Goal: Transaction & Acquisition: Purchase product/service

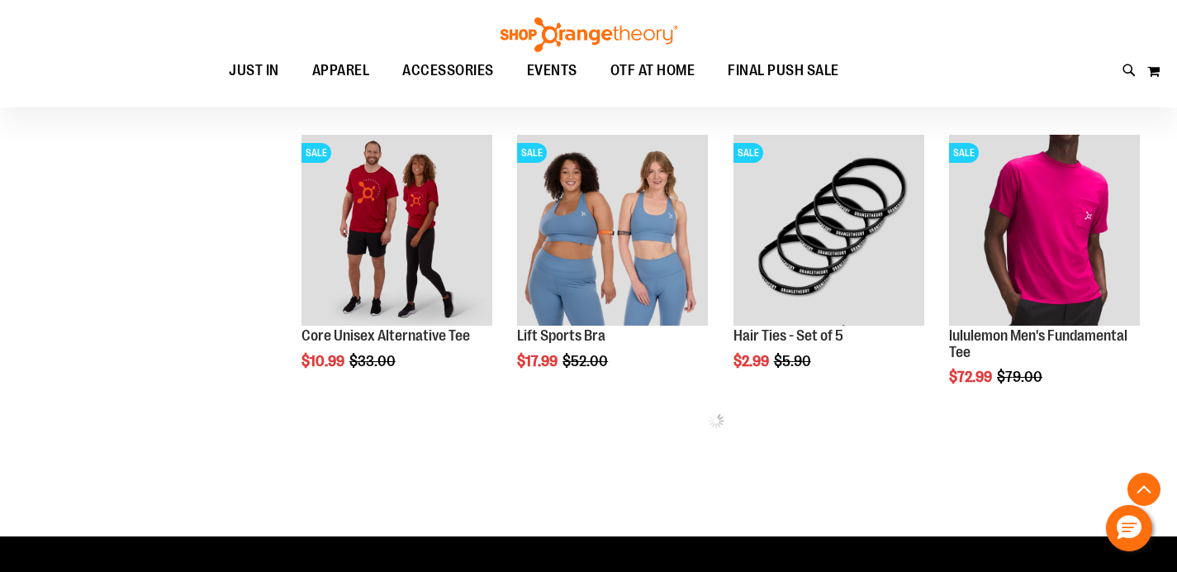
scroll to position [1104, 0]
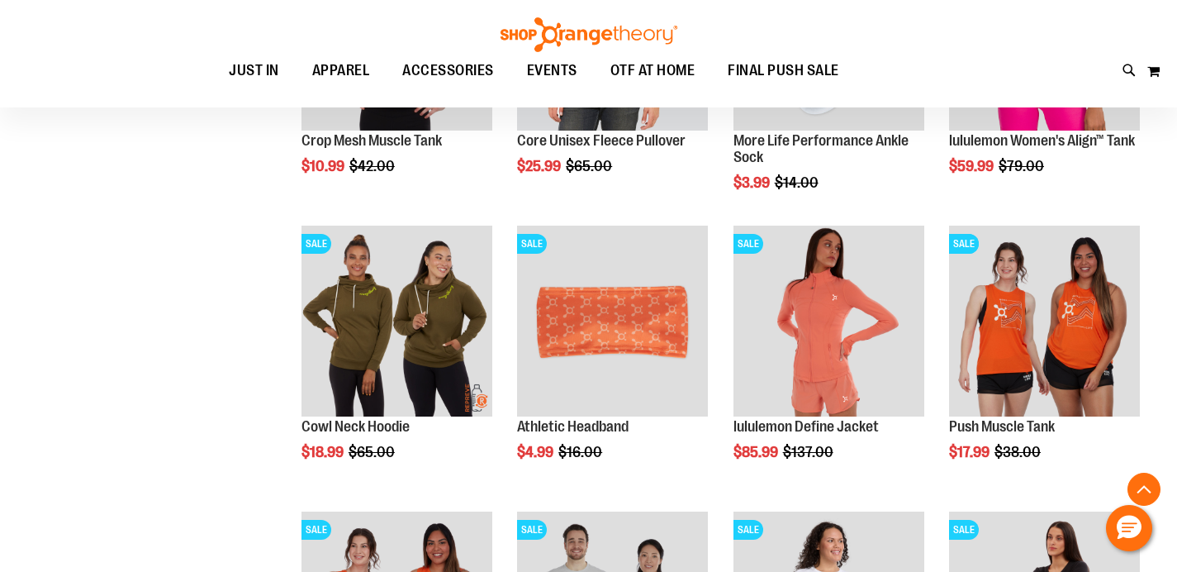
scroll to position [1546, 0]
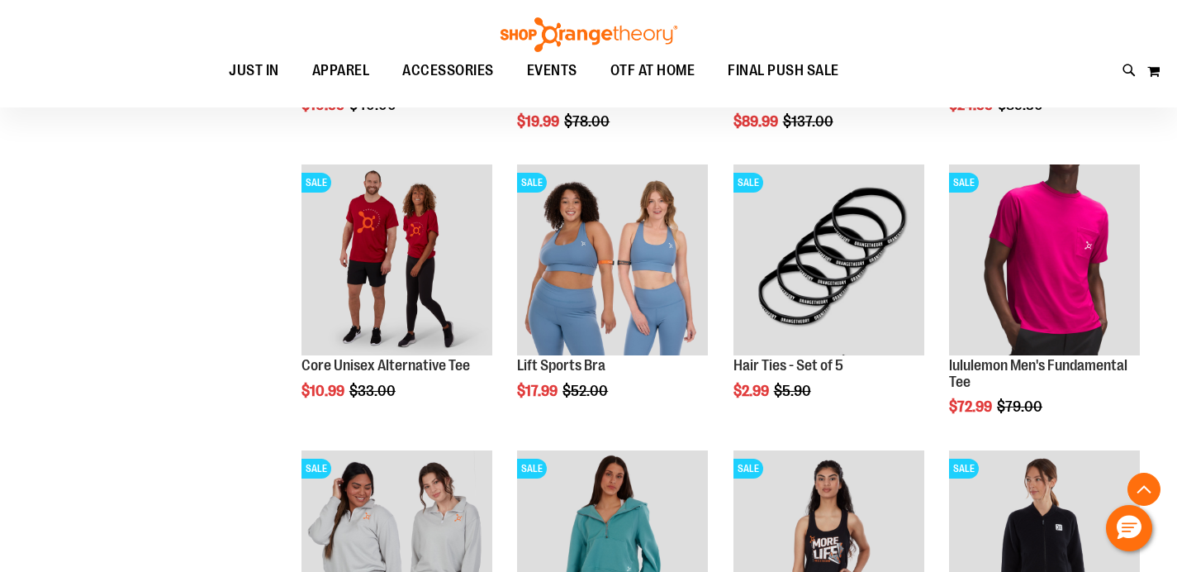
scroll to position [778, 0]
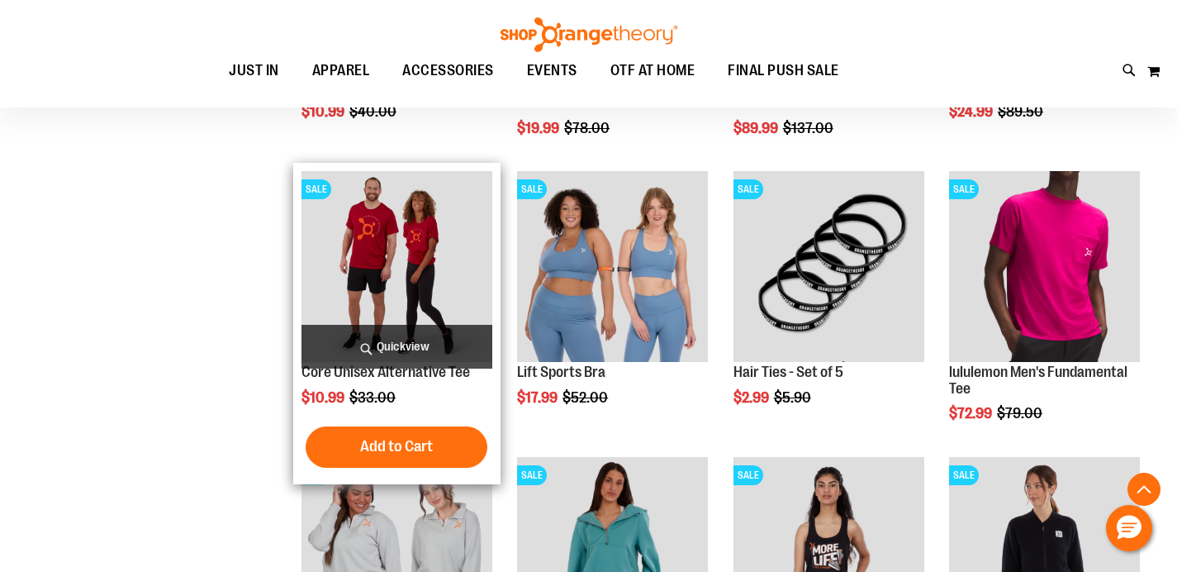
click at [359, 240] on img "product" at bounding box center [397, 266] width 191 height 191
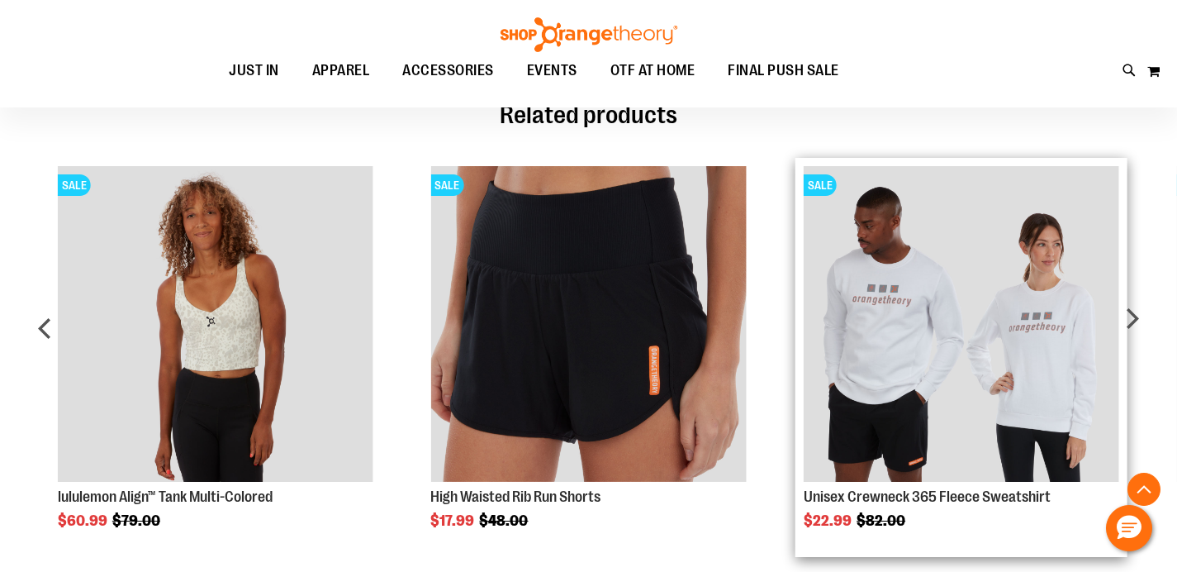
scroll to position [1258, 0]
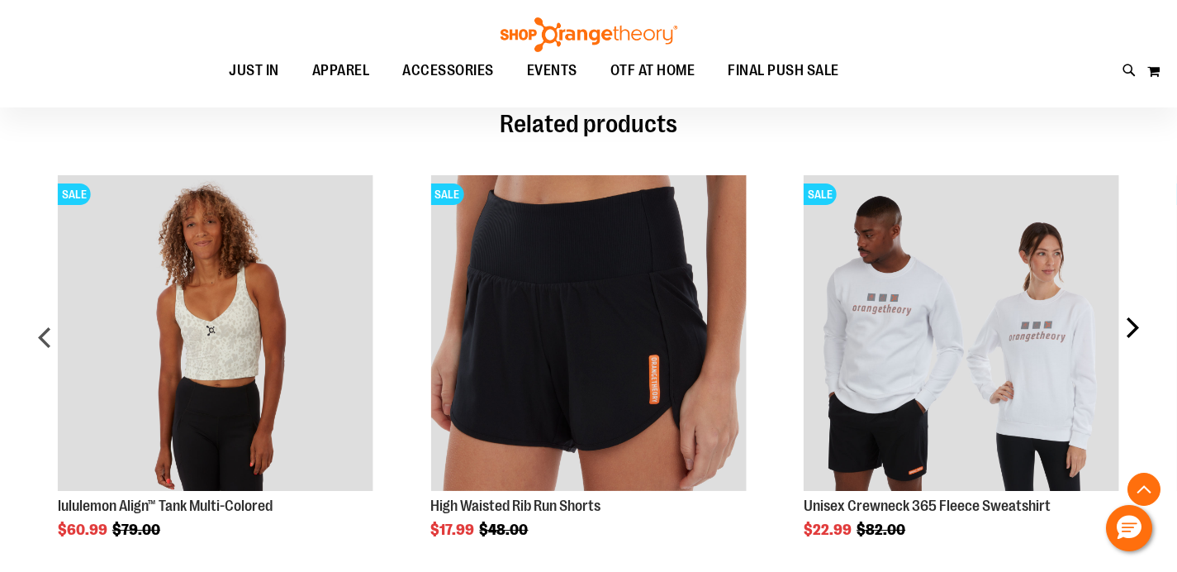
click at [1137, 327] on div "next" at bounding box center [1131, 343] width 33 height 387
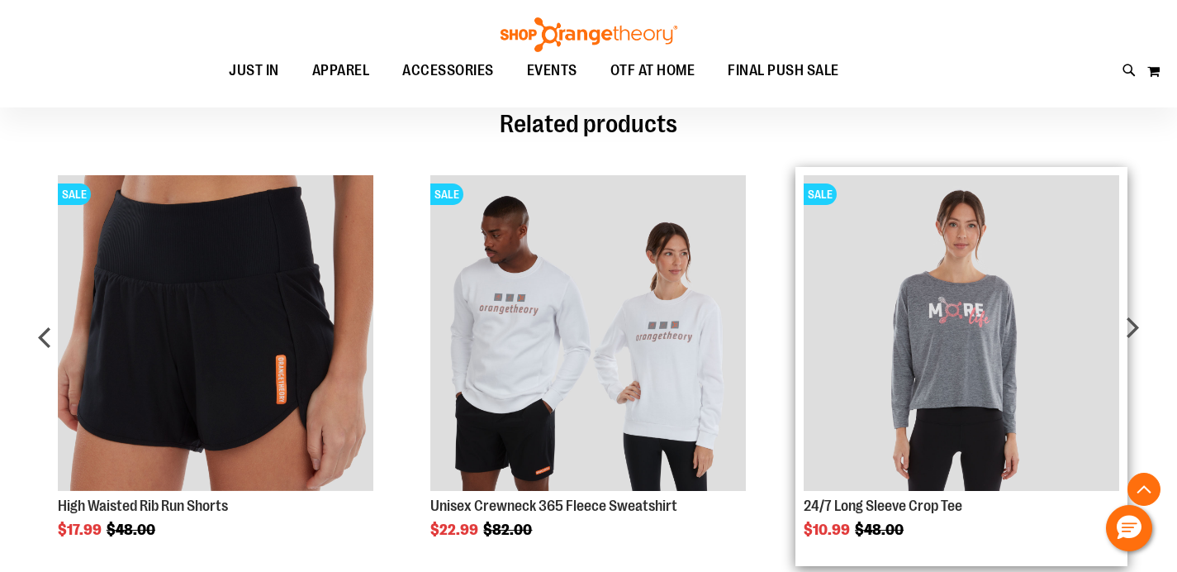
click at [970, 311] on img "Product Page Link" at bounding box center [962, 333] width 316 height 316
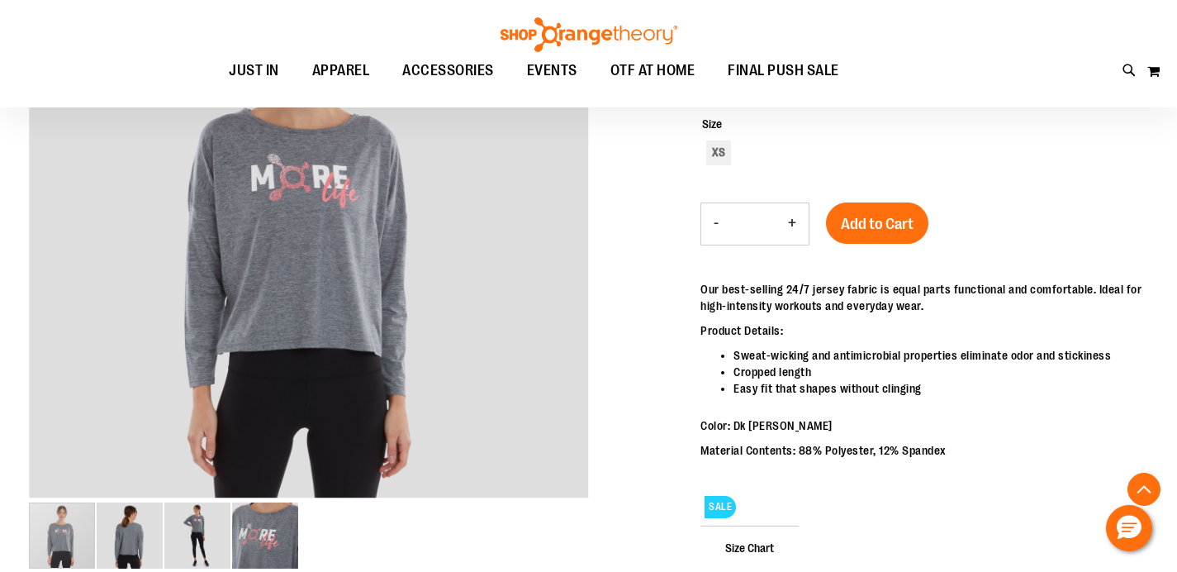
scroll to position [296, 0]
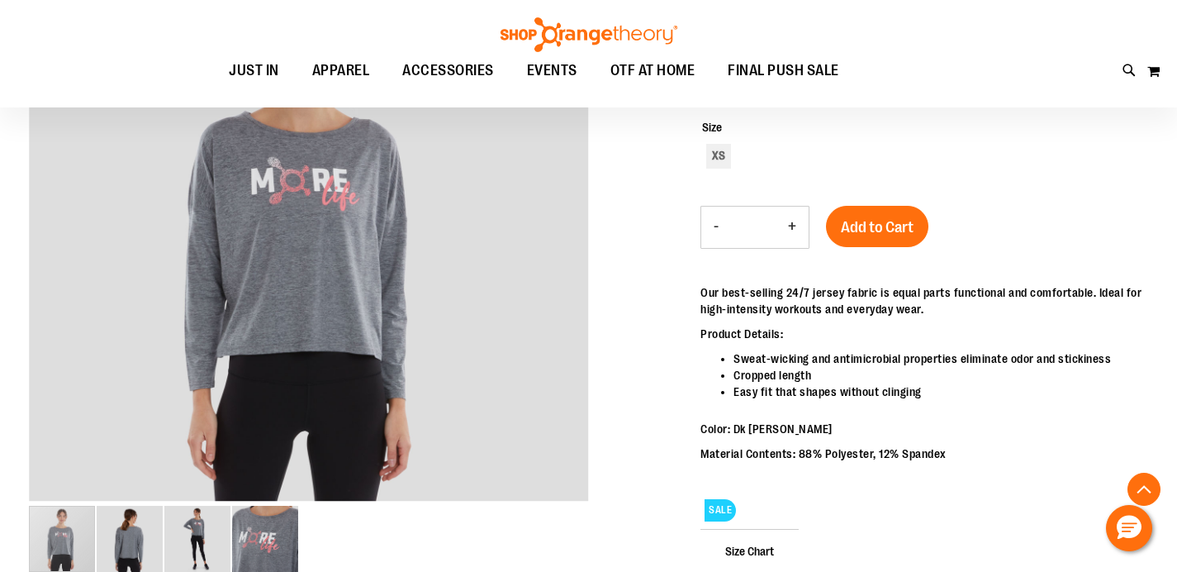
drag, startPoint x: 1153, startPoint y: 123, endPoint x: 1163, endPoint y: 228, distance: 105.4
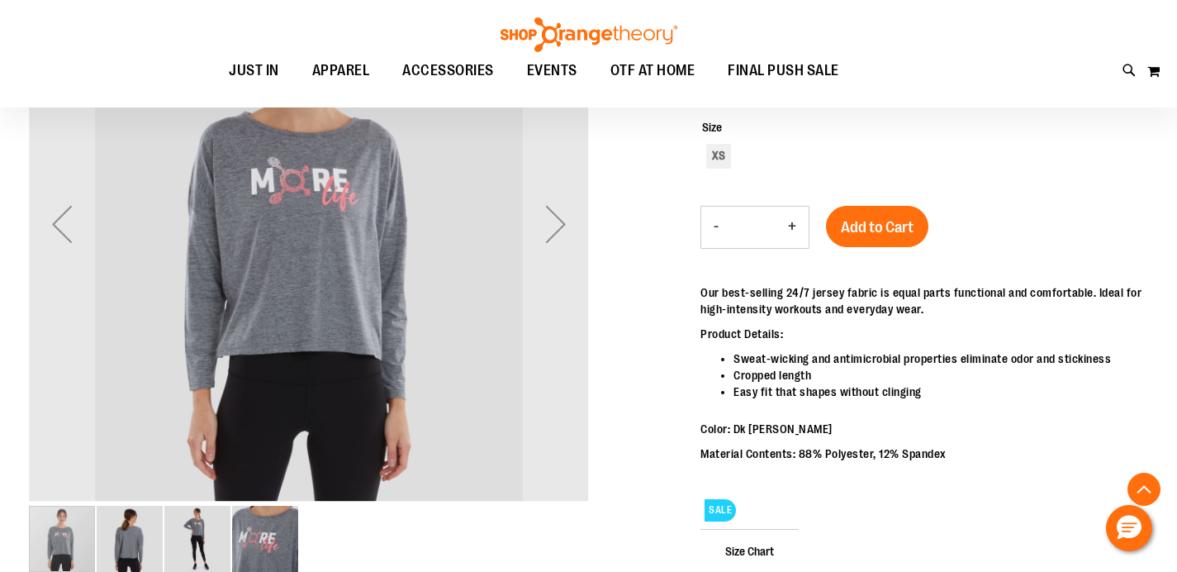
click at [272, 538] on img "image 4 of 4" at bounding box center [265, 539] width 66 height 66
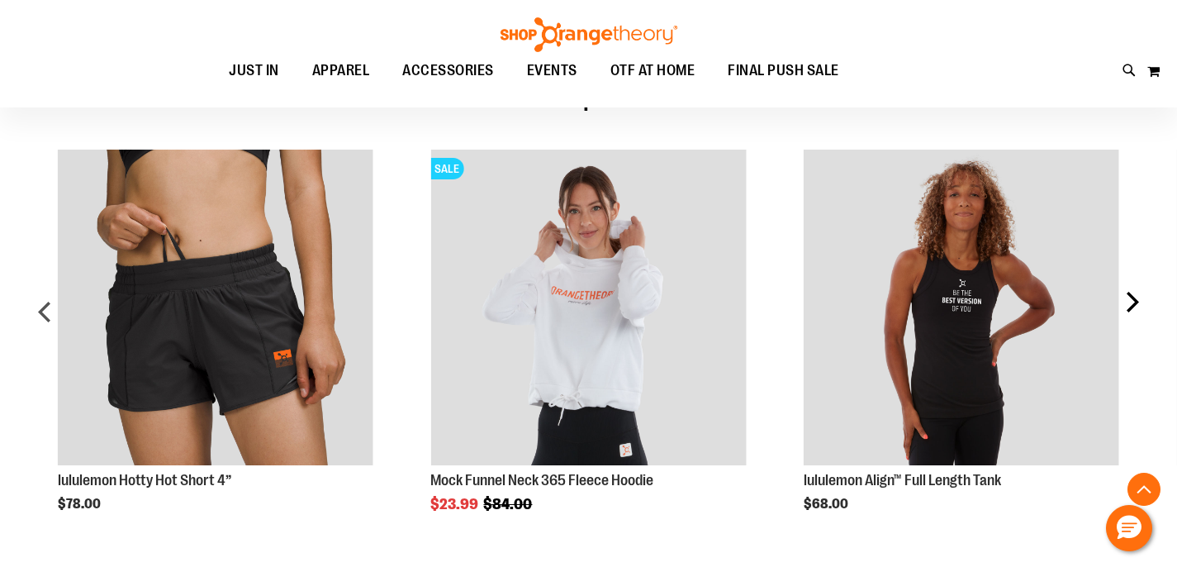
scroll to position [1220, 0]
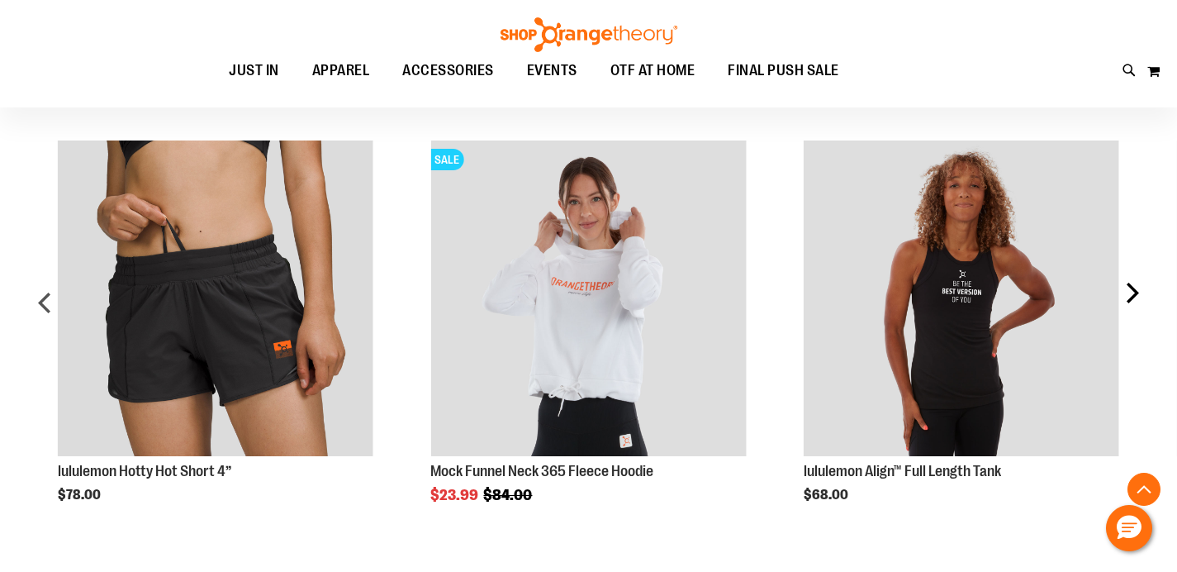
click at [1133, 291] on div "next" at bounding box center [1131, 309] width 33 height 387
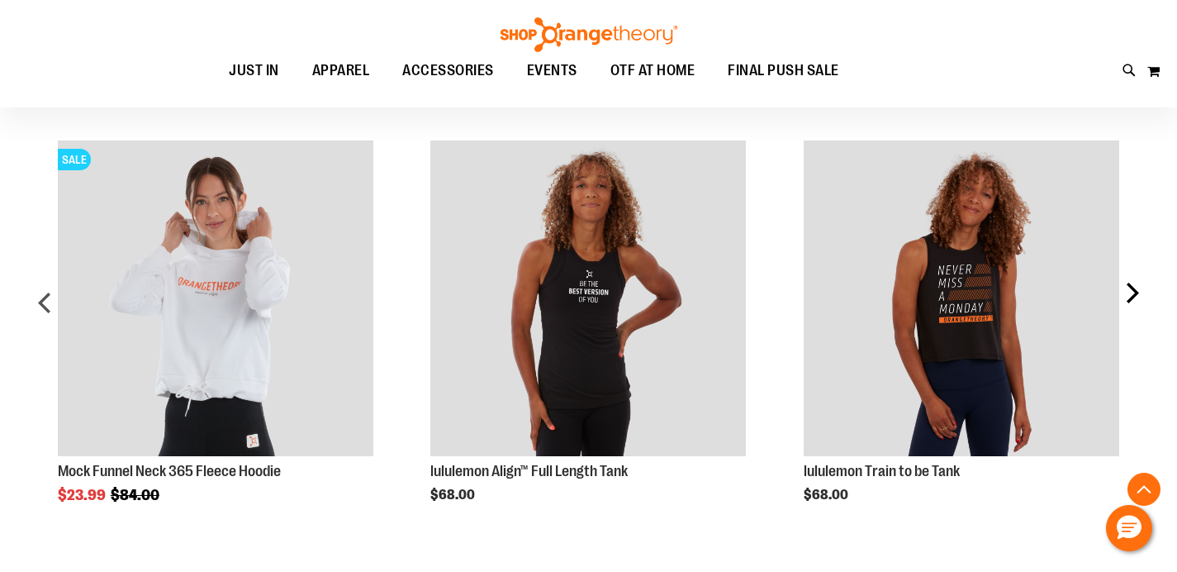
click at [1128, 296] on div "next" at bounding box center [1131, 309] width 33 height 387
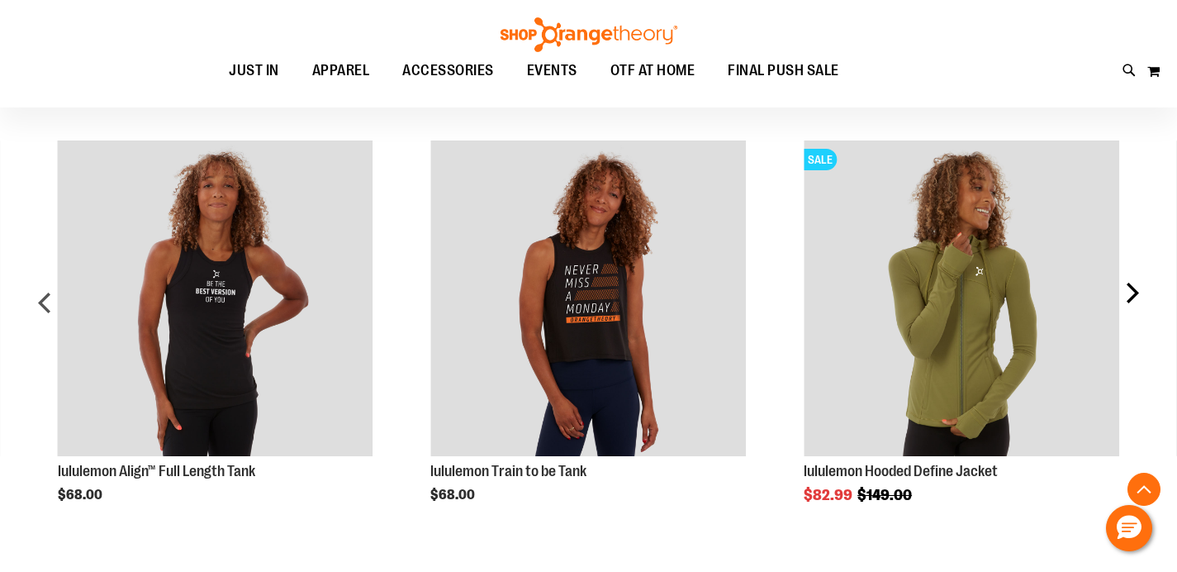
click at [1128, 296] on div "next" at bounding box center [1131, 309] width 33 height 387
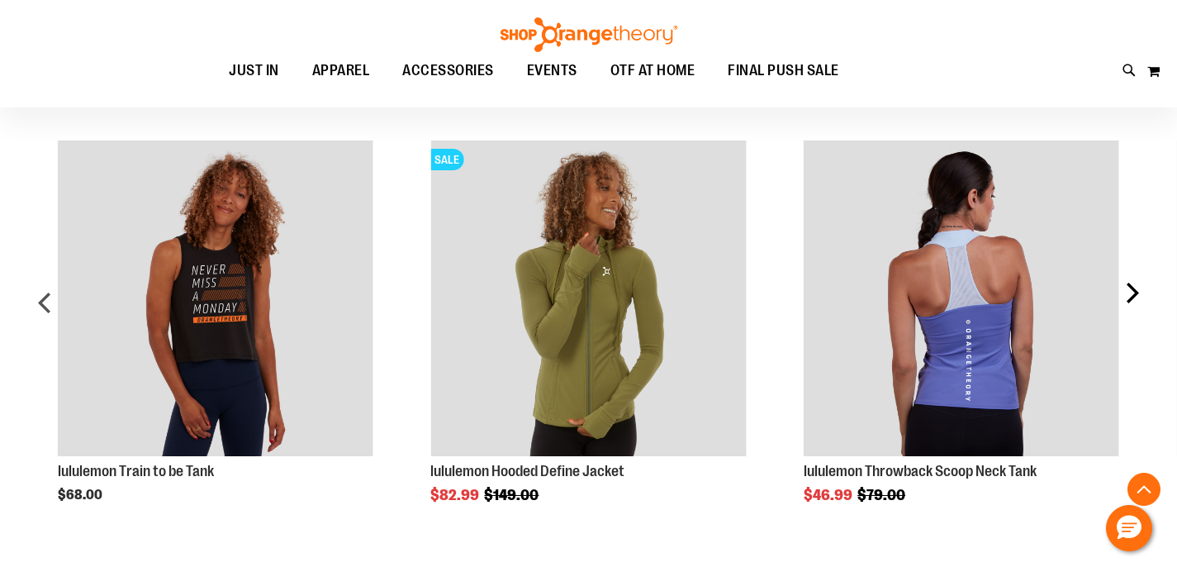
click at [1128, 296] on div "next" at bounding box center [1131, 309] width 33 height 387
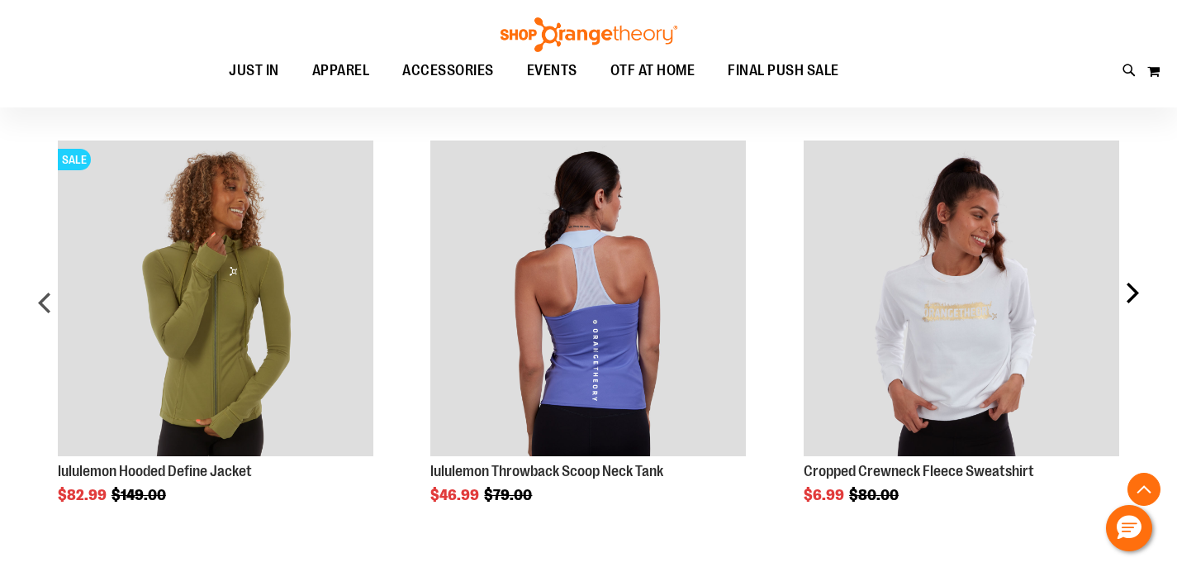
click at [1129, 298] on div "next" at bounding box center [1131, 309] width 33 height 387
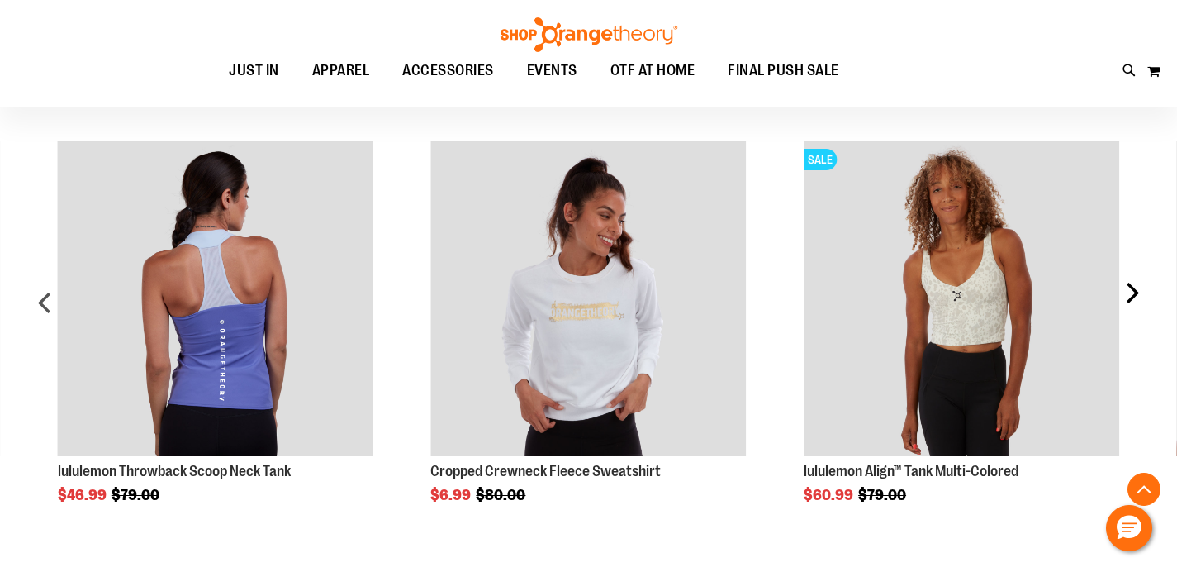
click at [1132, 299] on div "next" at bounding box center [1131, 309] width 33 height 387
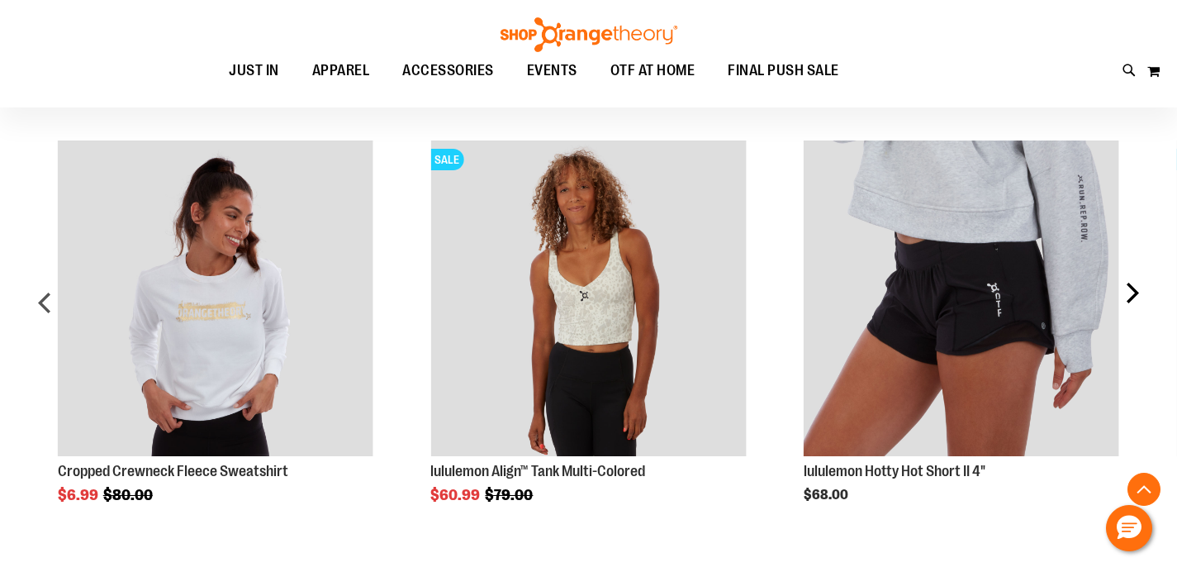
click at [1131, 298] on div "next" at bounding box center [1131, 309] width 33 height 387
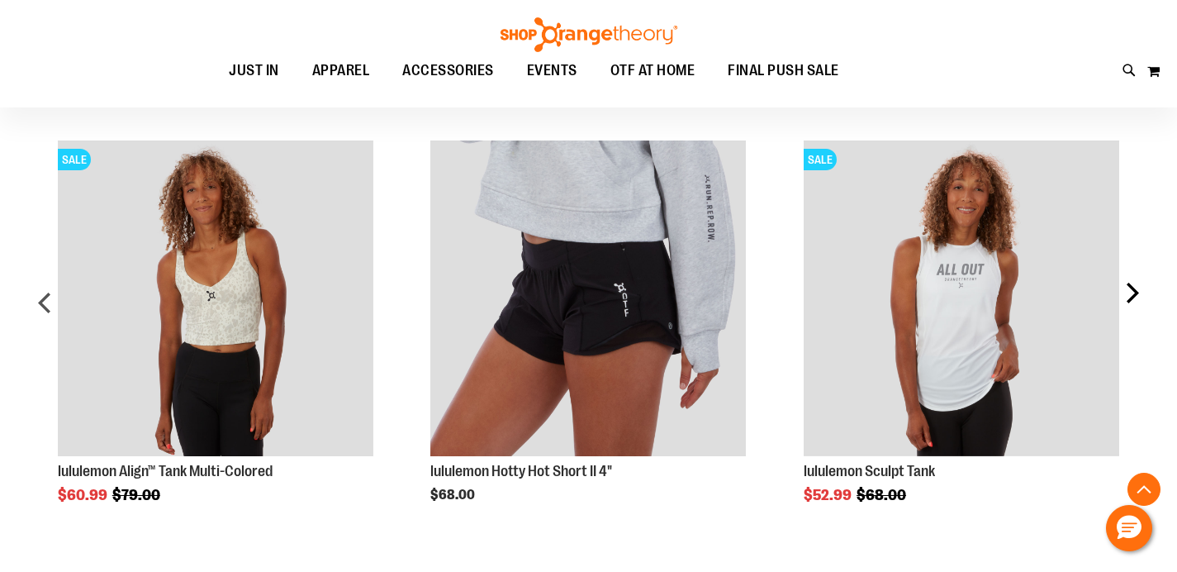
click at [1131, 296] on div "next" at bounding box center [1131, 309] width 33 height 387
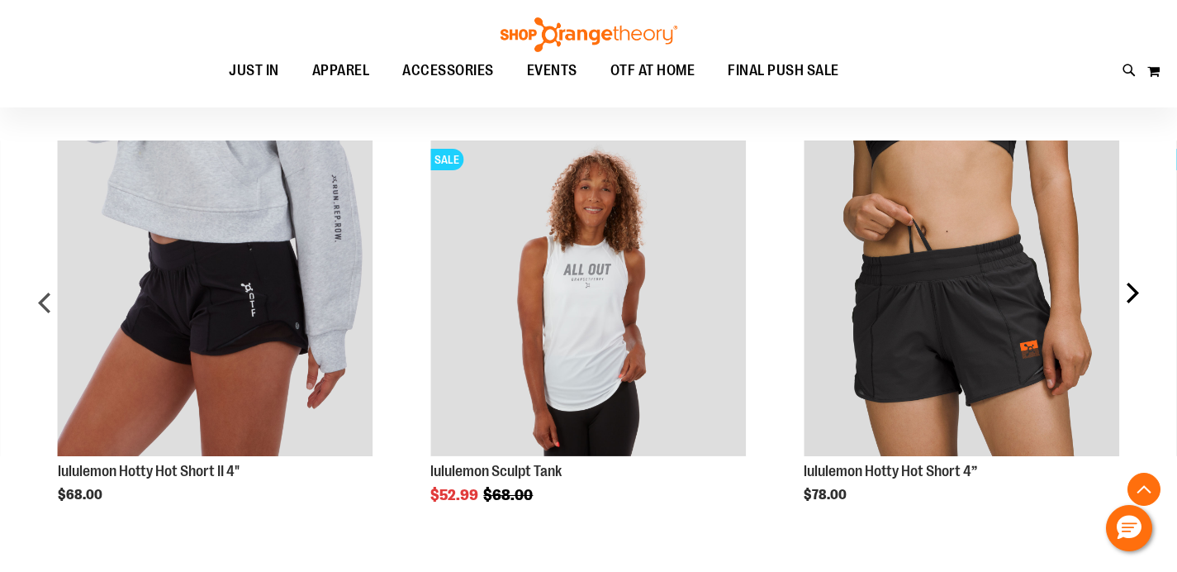
click at [1134, 295] on div "next" at bounding box center [1131, 309] width 33 height 387
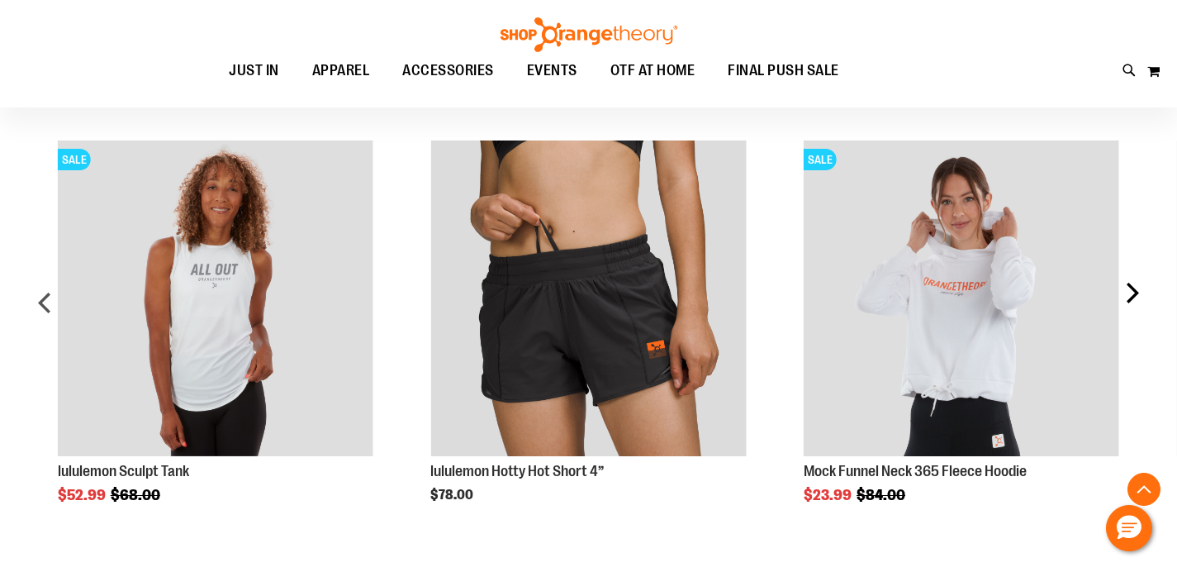
click at [1132, 297] on div "next" at bounding box center [1131, 309] width 33 height 387
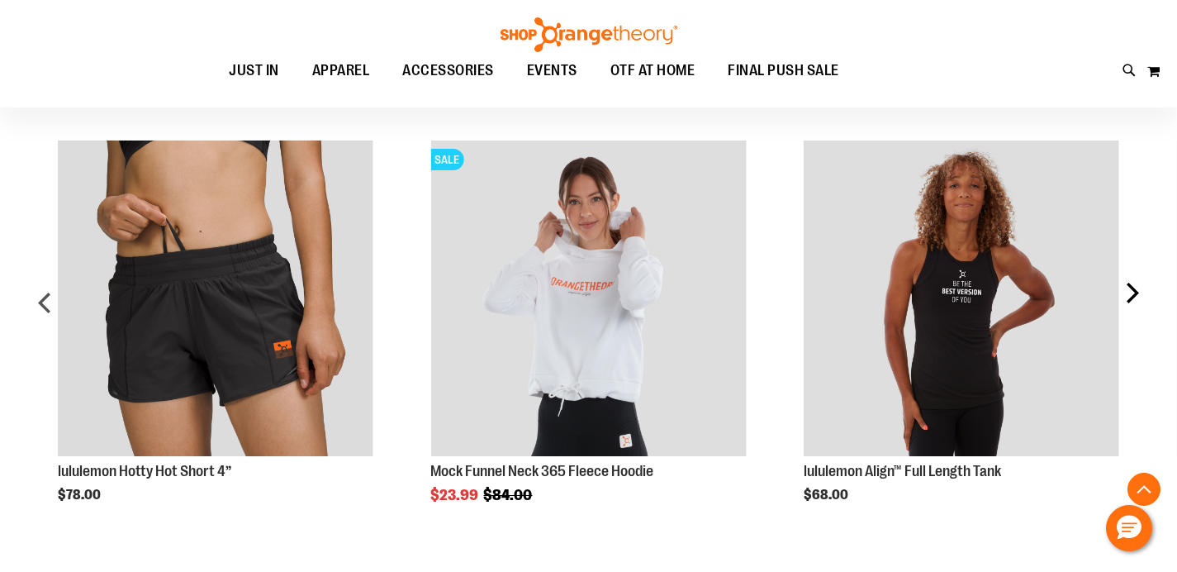
click at [1129, 297] on div "next" at bounding box center [1131, 309] width 33 height 387
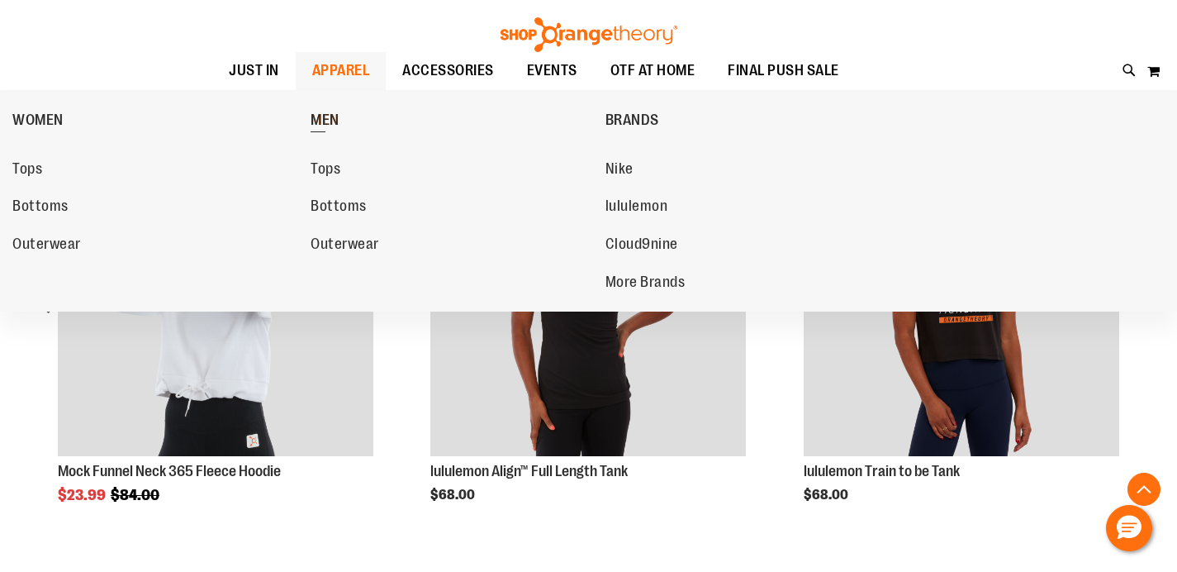
click at [332, 126] on span "MEN" at bounding box center [325, 122] width 29 height 21
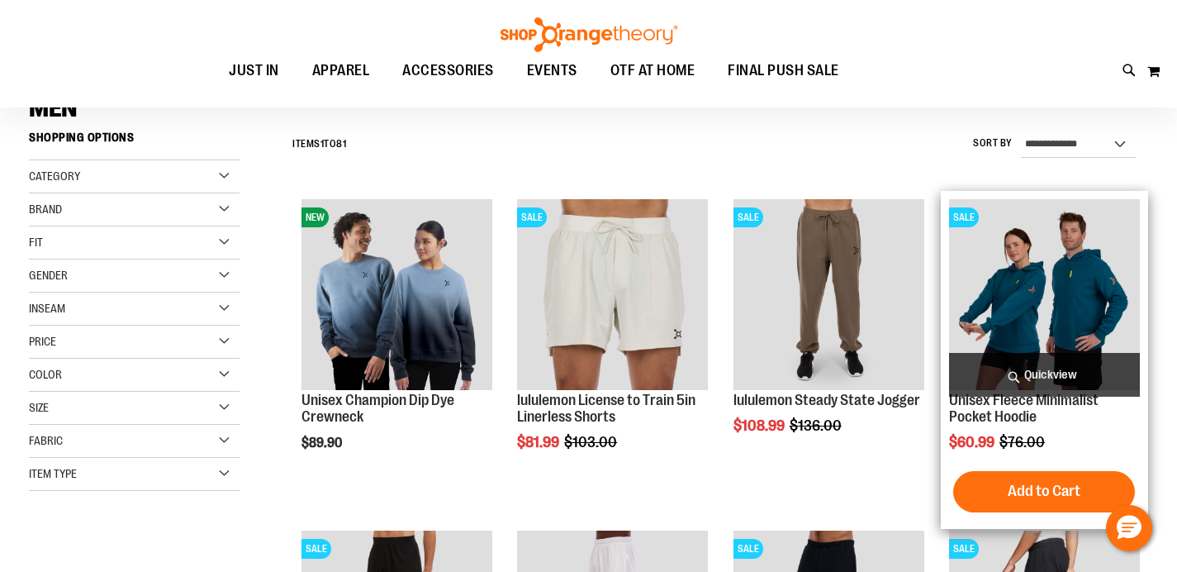
scroll to position [139, 0]
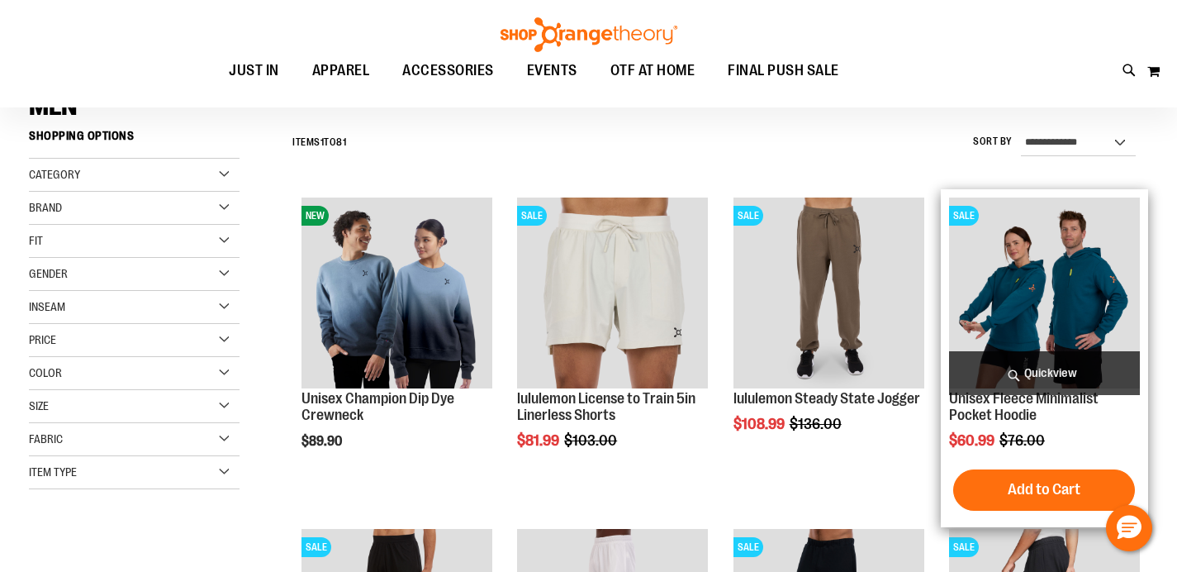
click at [1034, 302] on img "product" at bounding box center [1044, 292] width 191 height 191
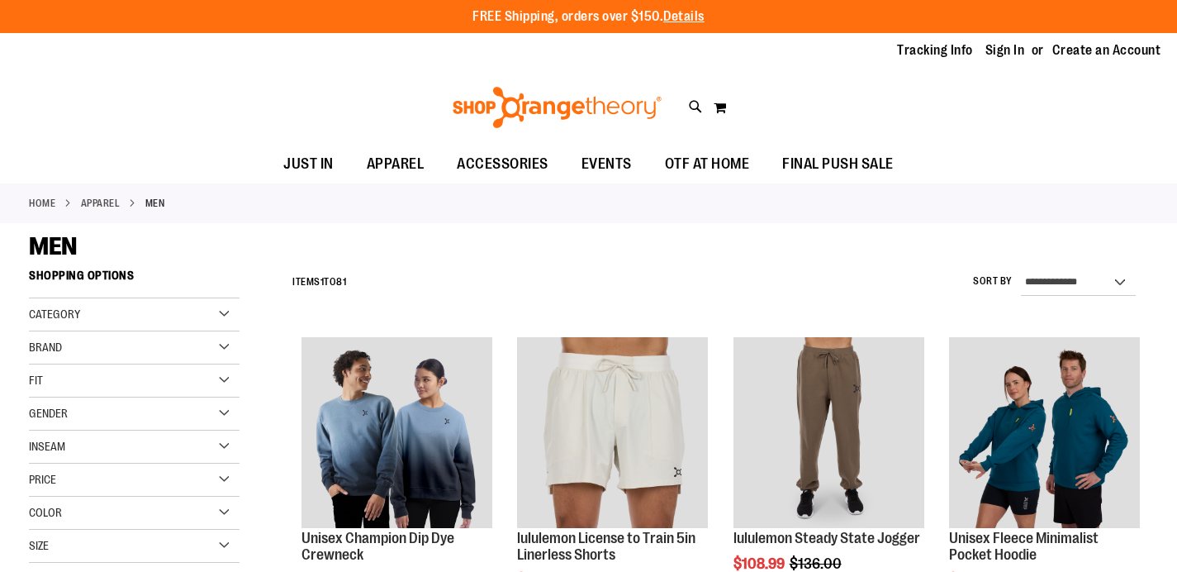
scroll to position [139, 0]
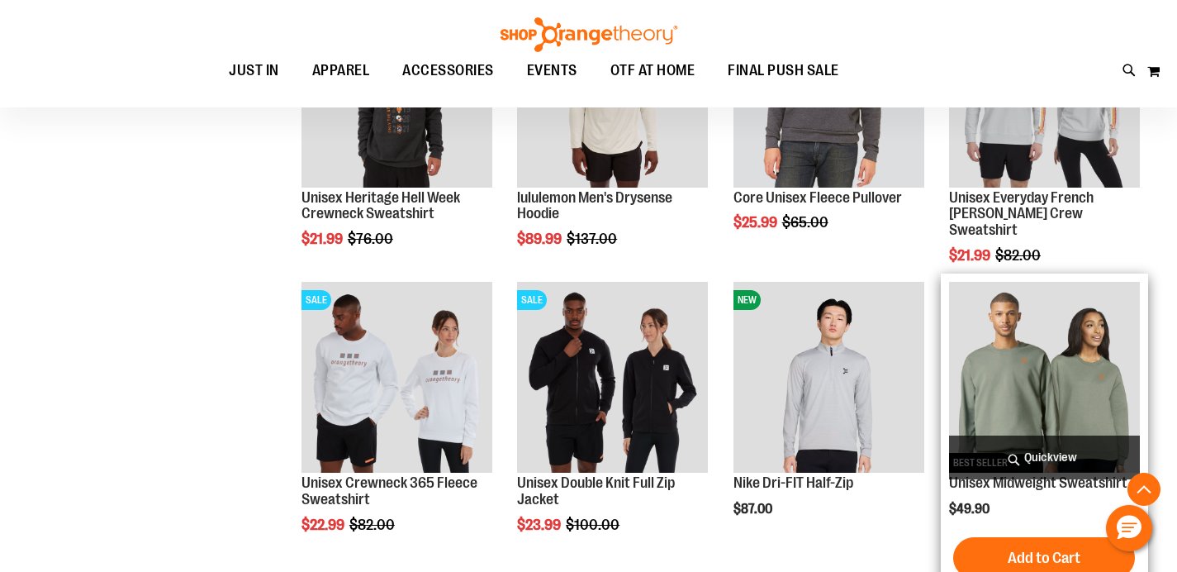
scroll to position [1188, 0]
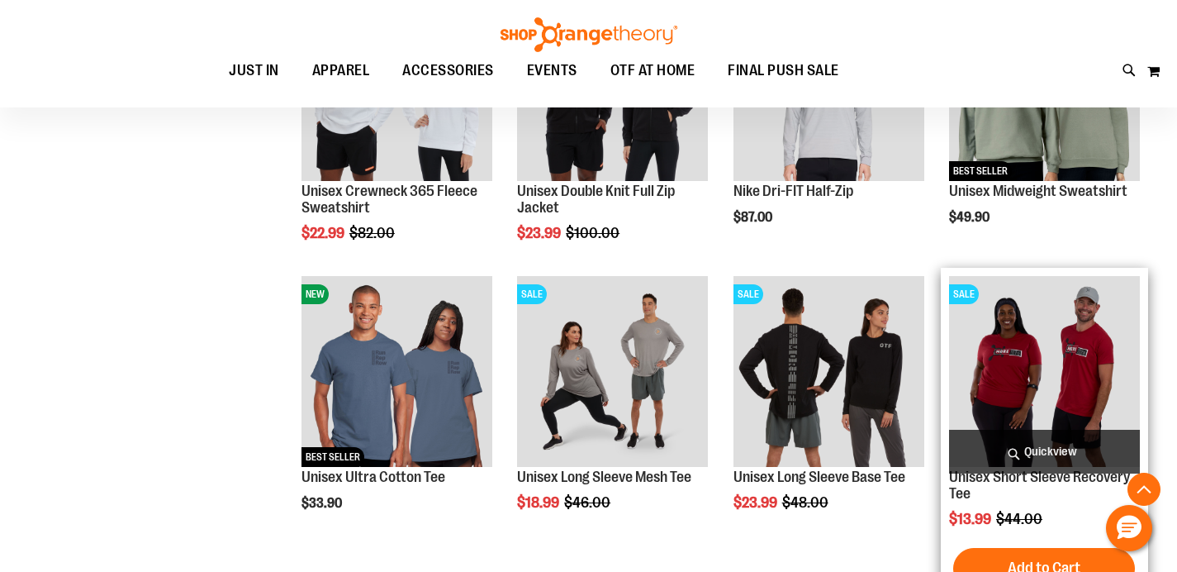
scroll to position [1486, 0]
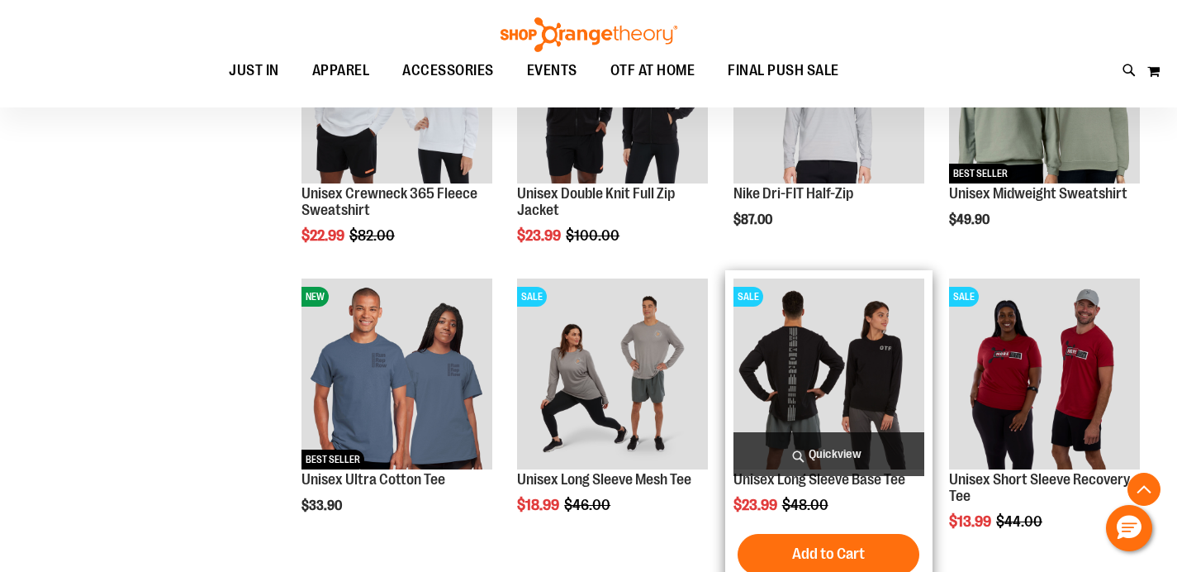
drag, startPoint x: 816, startPoint y: 368, endPoint x: 816, endPoint y: 320, distance: 47.9
click at [808, 365] on img "product" at bounding box center [829, 373] width 191 height 191
click at [803, 364] on img "product" at bounding box center [829, 373] width 191 height 191
click at [804, 363] on img "product" at bounding box center [829, 373] width 191 height 191
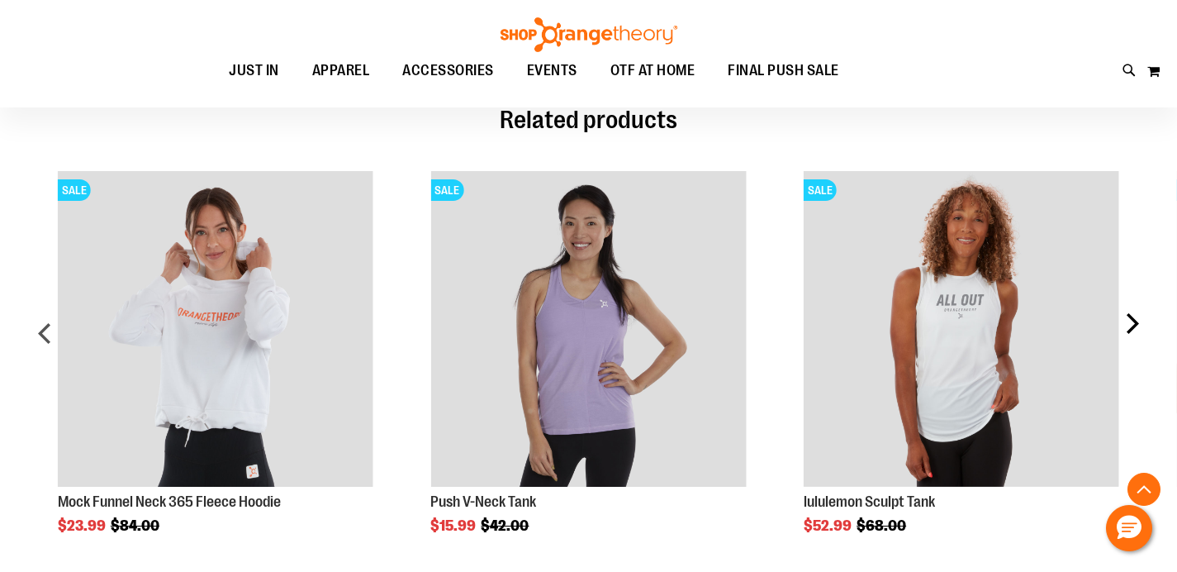
scroll to position [794, 0]
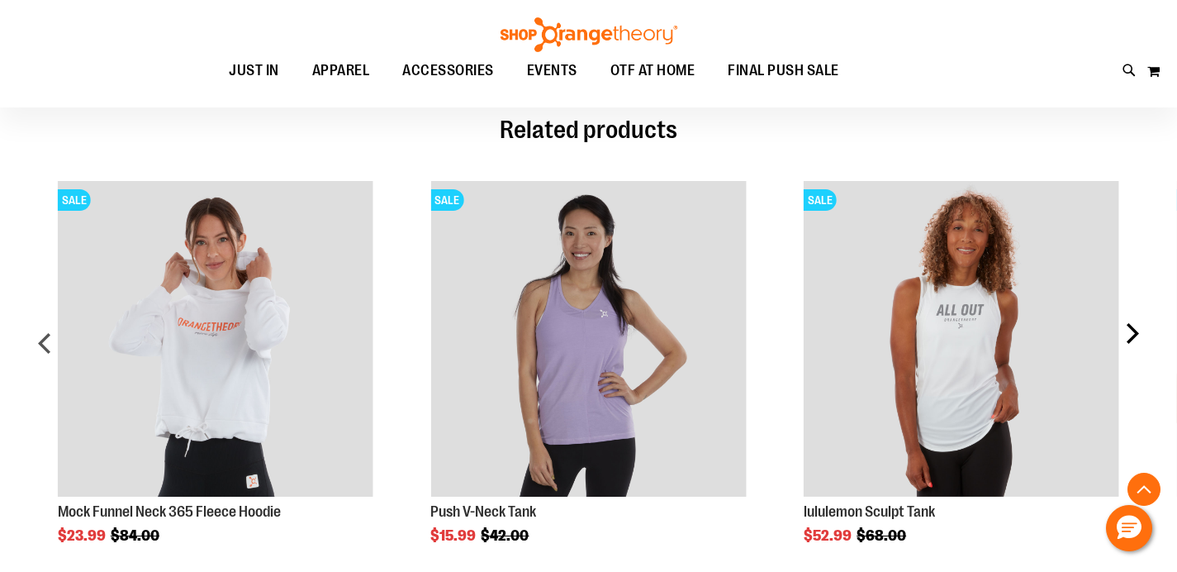
click at [1137, 331] on div "next" at bounding box center [1131, 349] width 33 height 387
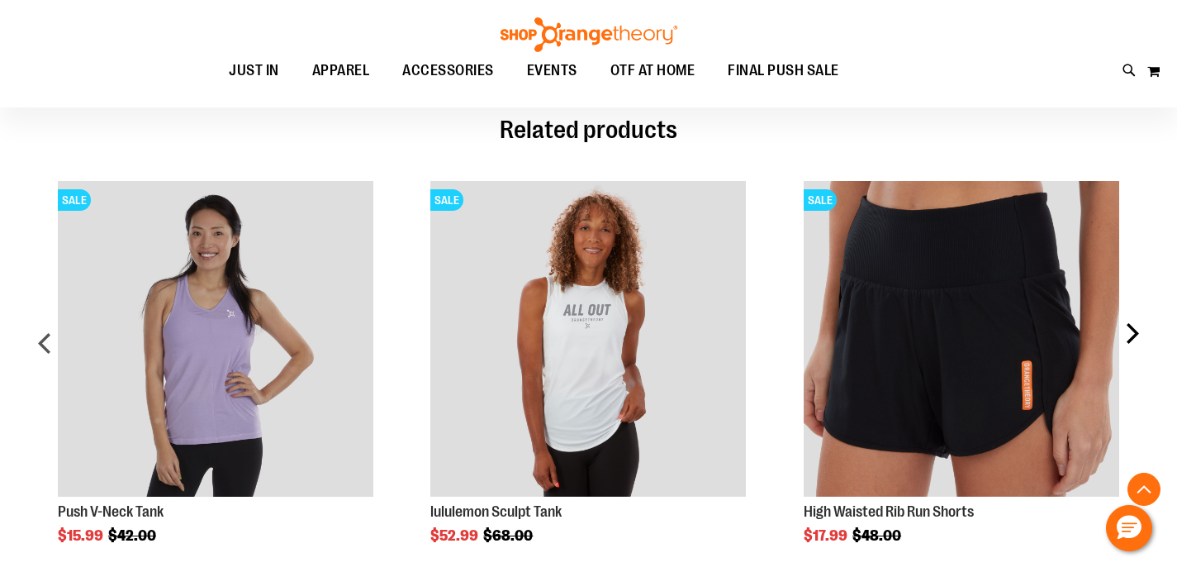
click at [1132, 335] on div "next" at bounding box center [1131, 349] width 33 height 387
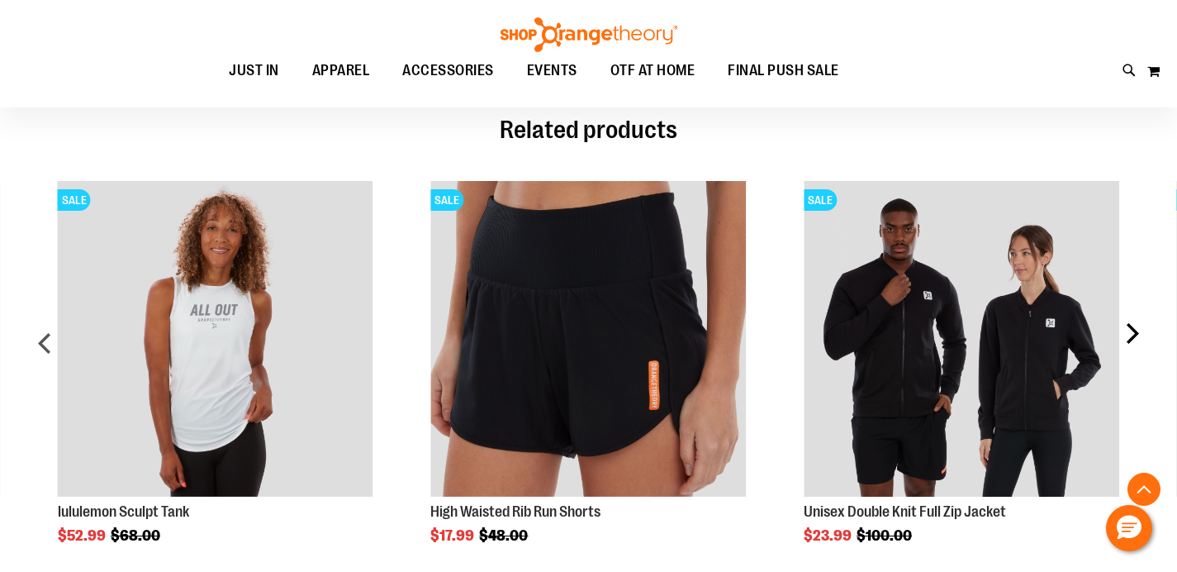
click at [1136, 333] on div "next" at bounding box center [1131, 349] width 33 height 387
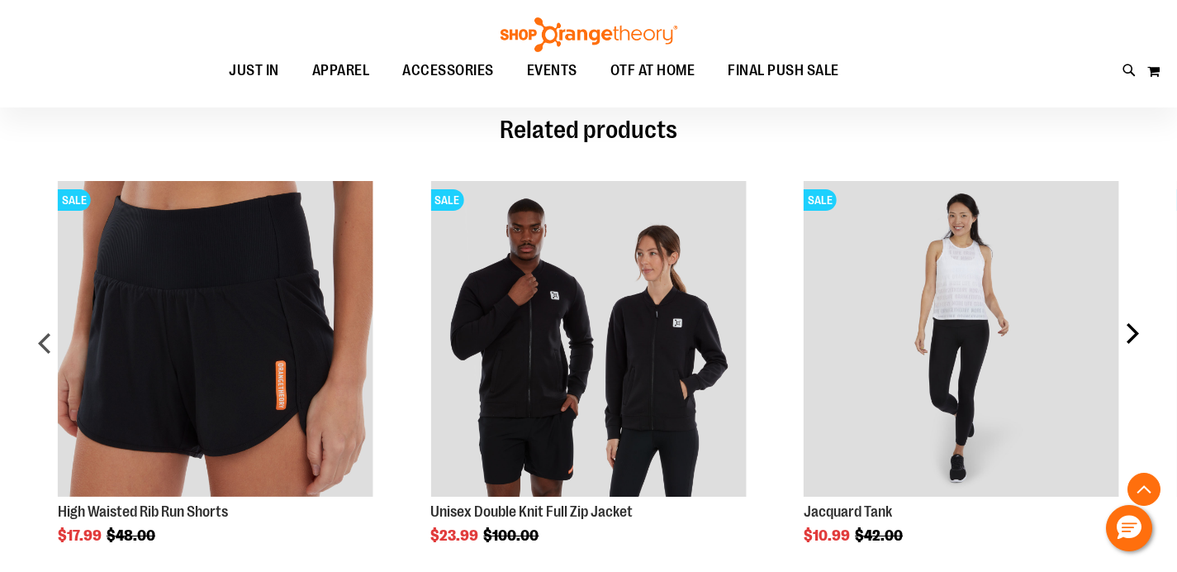
click at [1134, 332] on div "next" at bounding box center [1131, 349] width 33 height 387
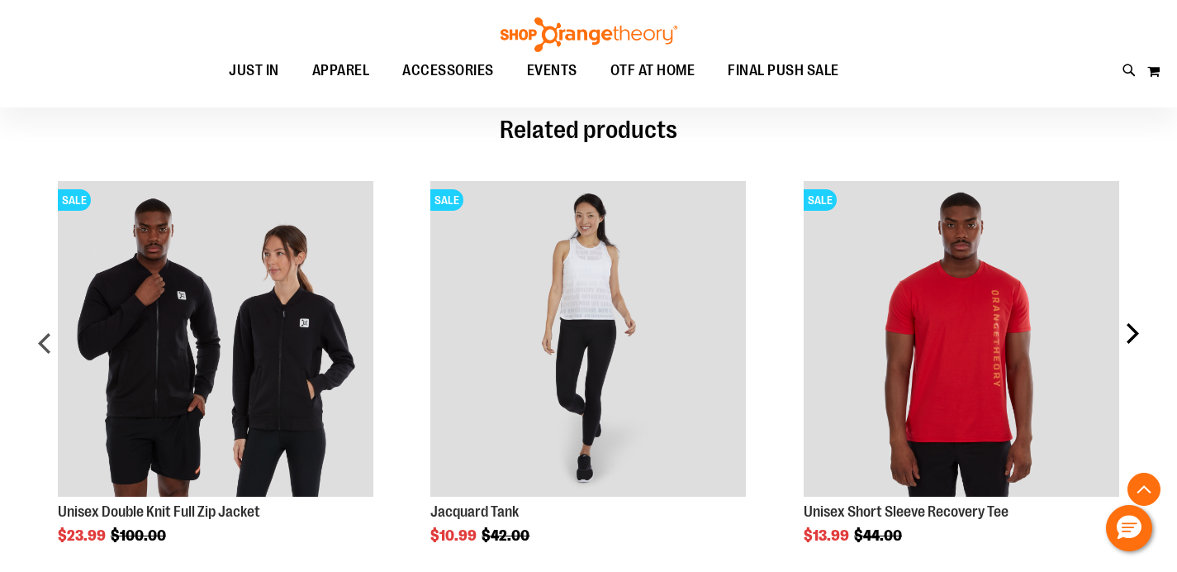
click at [1133, 332] on div "next" at bounding box center [1131, 349] width 33 height 387
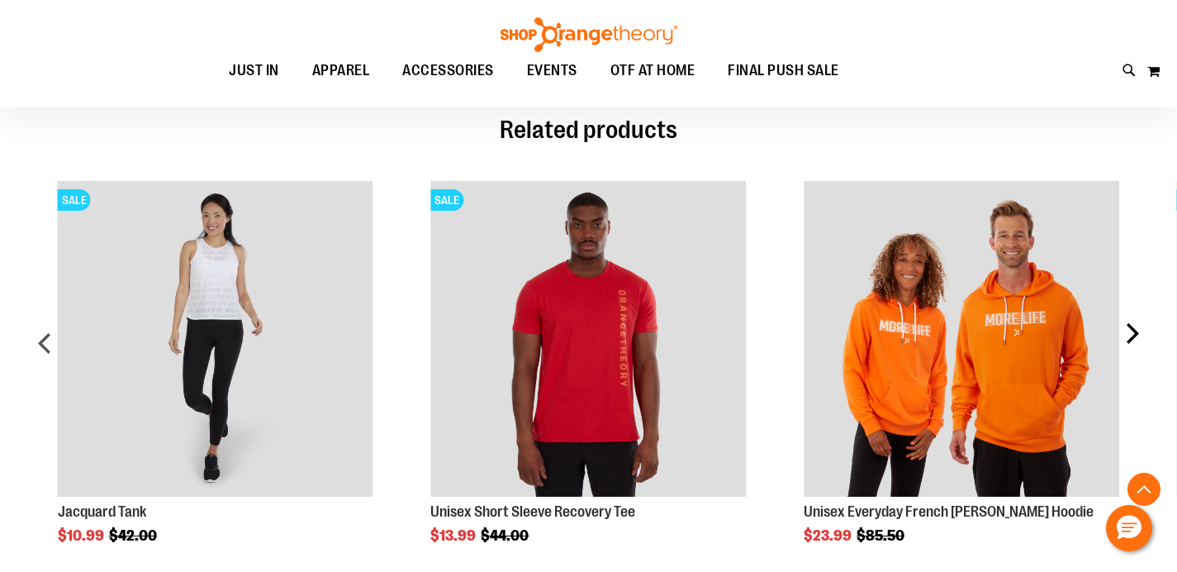
click at [1134, 332] on div "next" at bounding box center [1131, 349] width 33 height 387
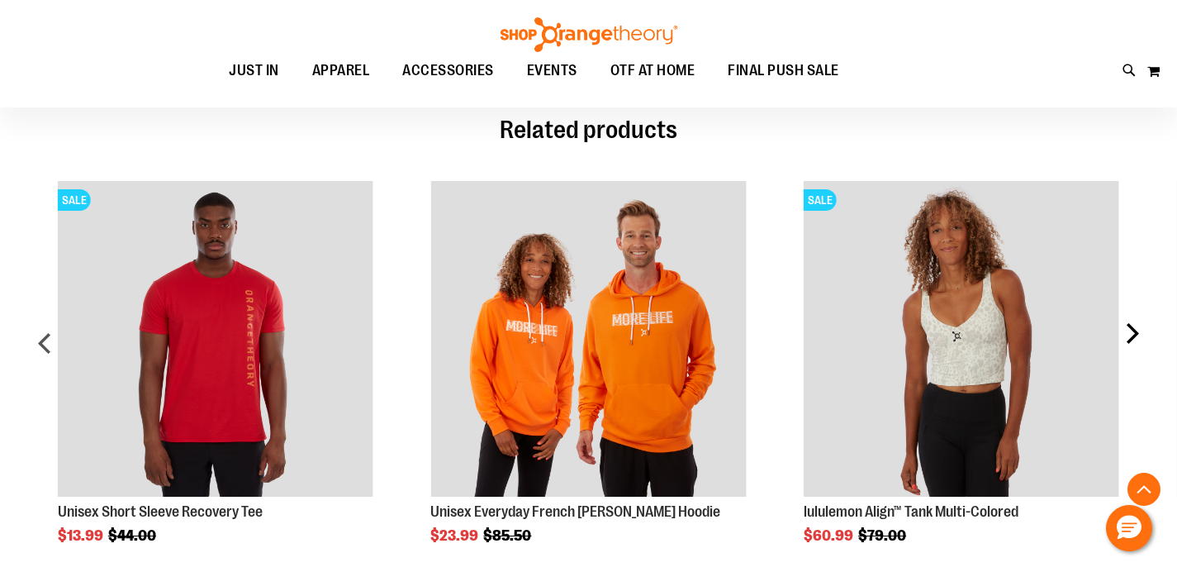
click at [1134, 330] on div "next" at bounding box center [1131, 349] width 33 height 387
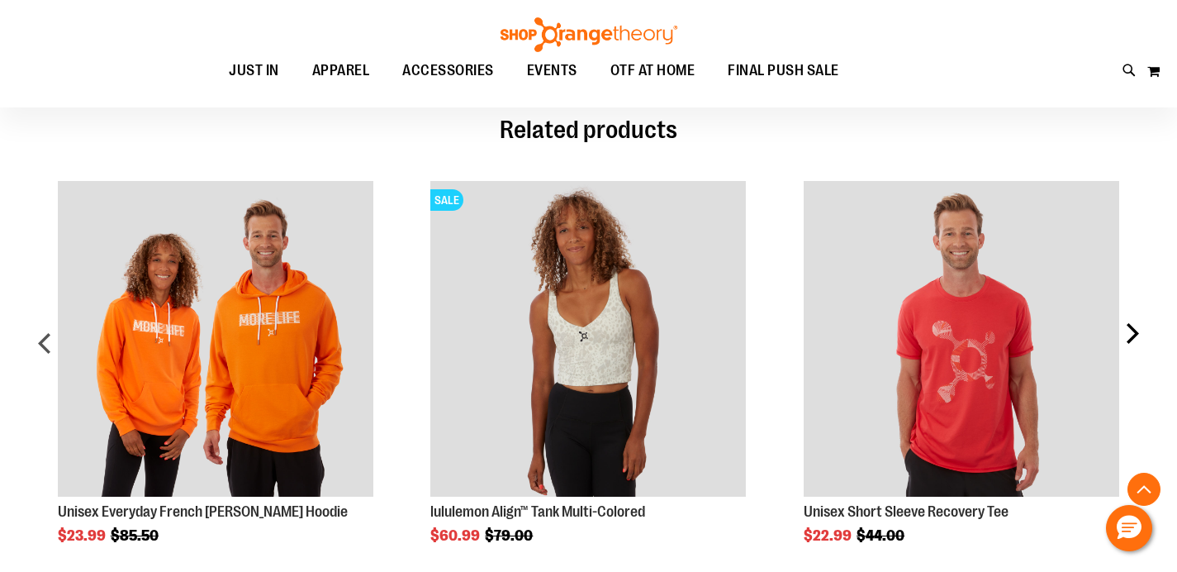
click at [1133, 334] on div "next" at bounding box center [1131, 349] width 33 height 387
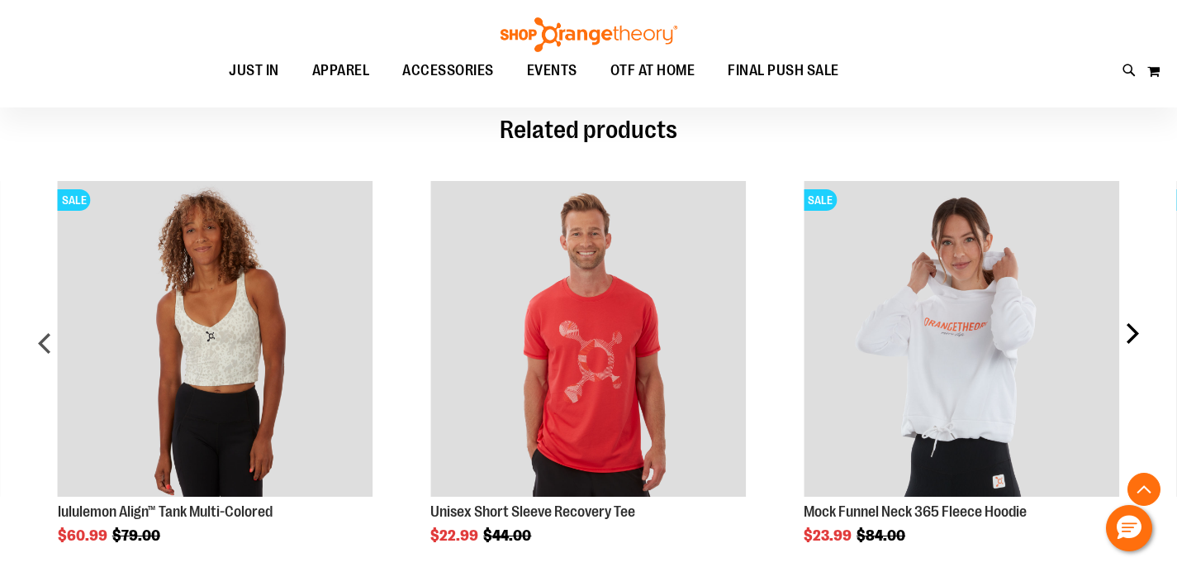
click at [1133, 335] on div "next" at bounding box center [1131, 349] width 33 height 387
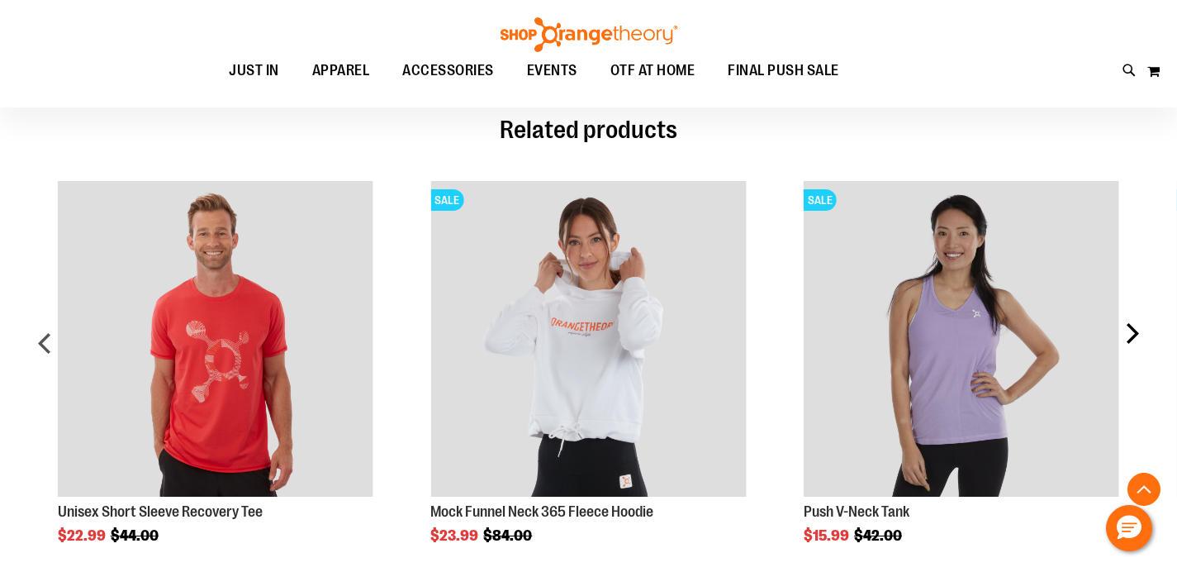
click at [1133, 335] on div "next" at bounding box center [1131, 349] width 33 height 387
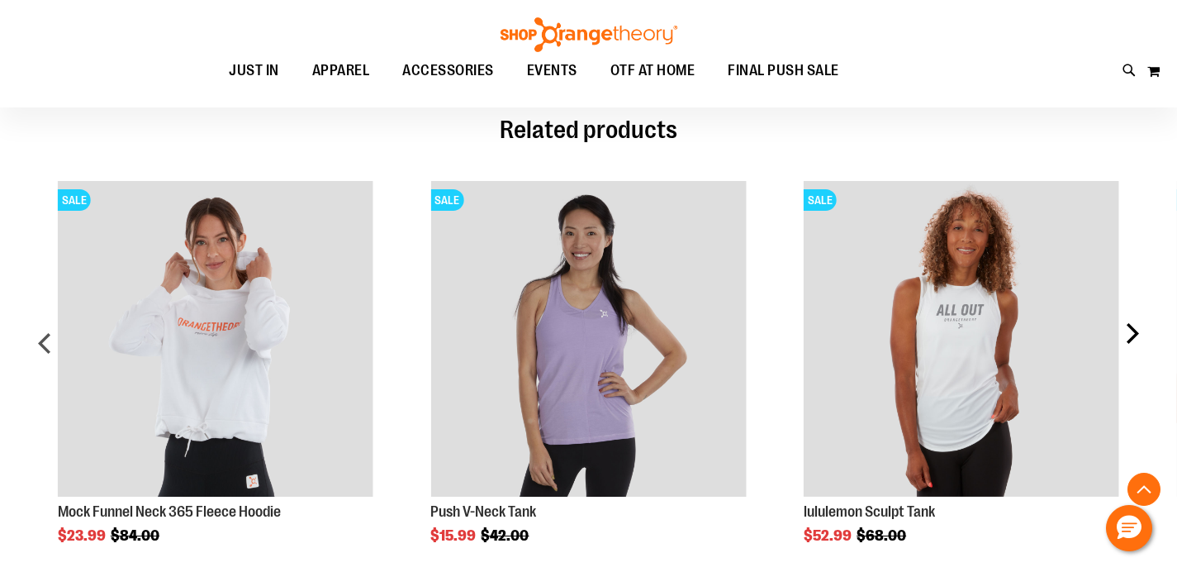
click at [1131, 335] on div "next" at bounding box center [1131, 349] width 33 height 387
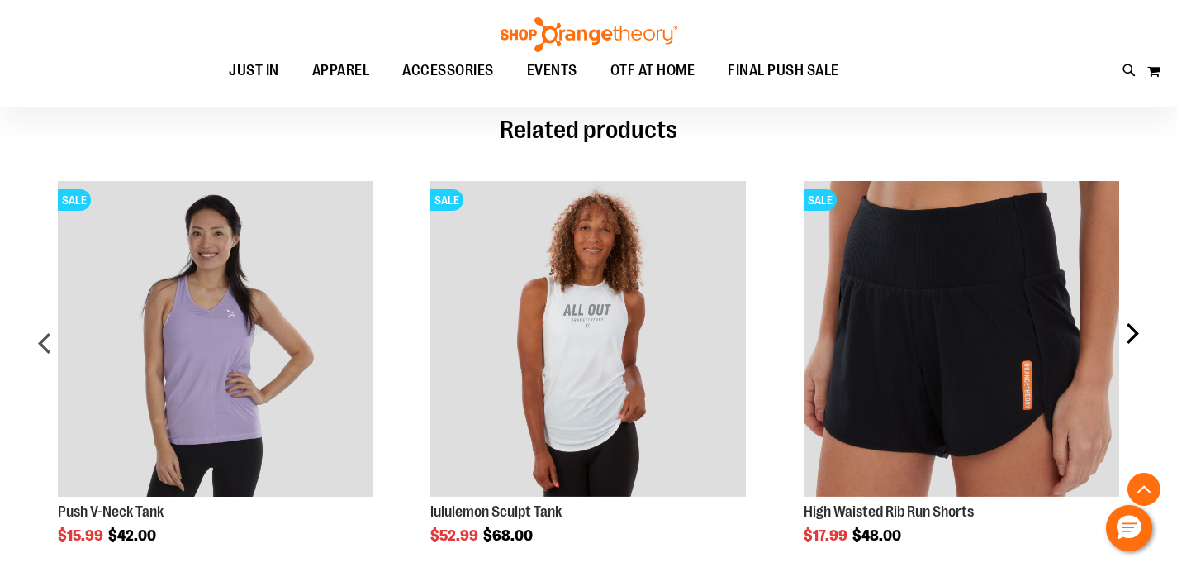
click at [1132, 335] on div "next" at bounding box center [1131, 349] width 33 height 387
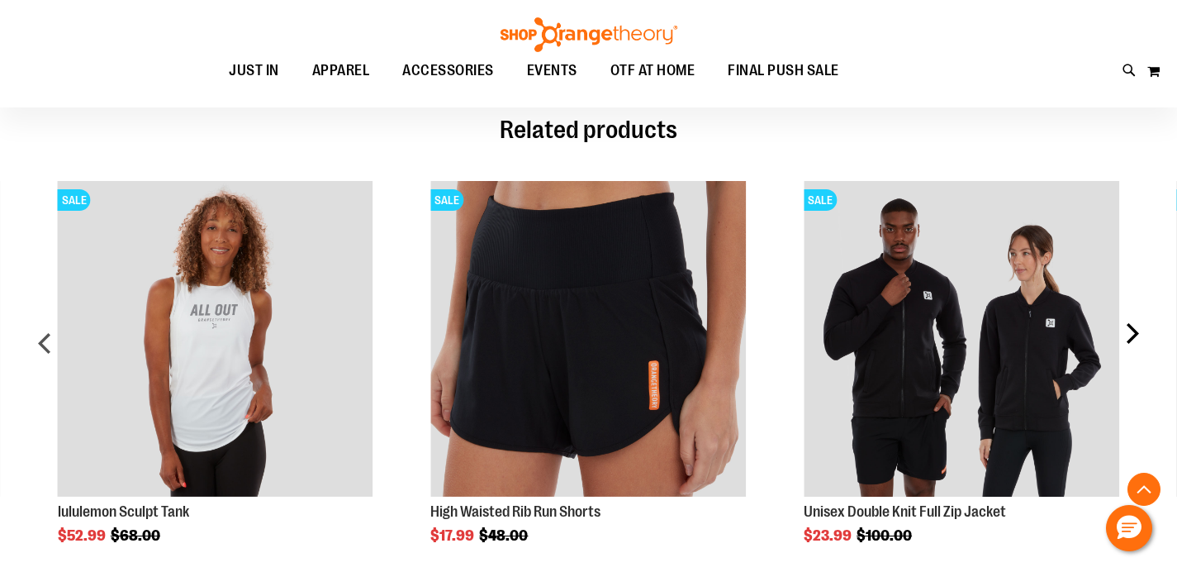
click at [1132, 335] on div "next" at bounding box center [1131, 349] width 33 height 387
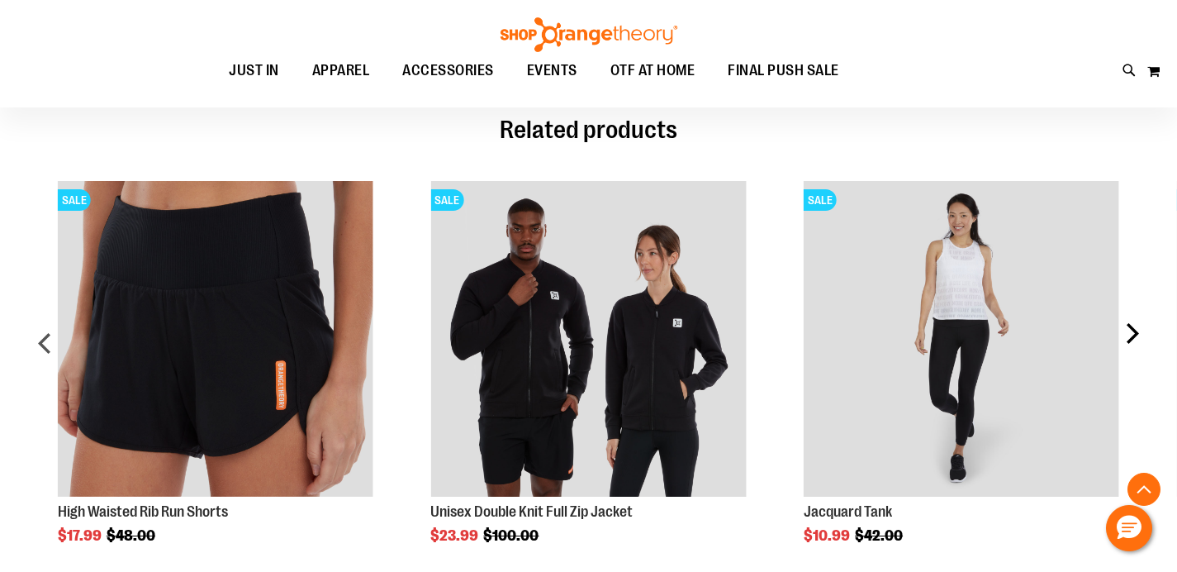
click at [1132, 334] on div "next" at bounding box center [1131, 349] width 33 height 387
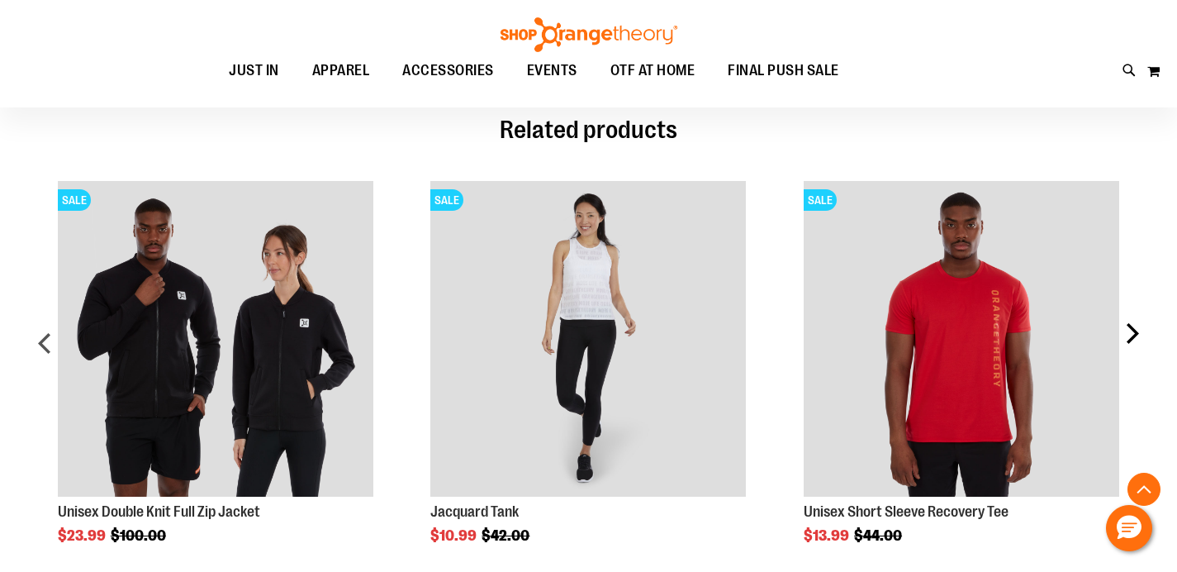
click at [1132, 334] on div "next" at bounding box center [1131, 349] width 33 height 387
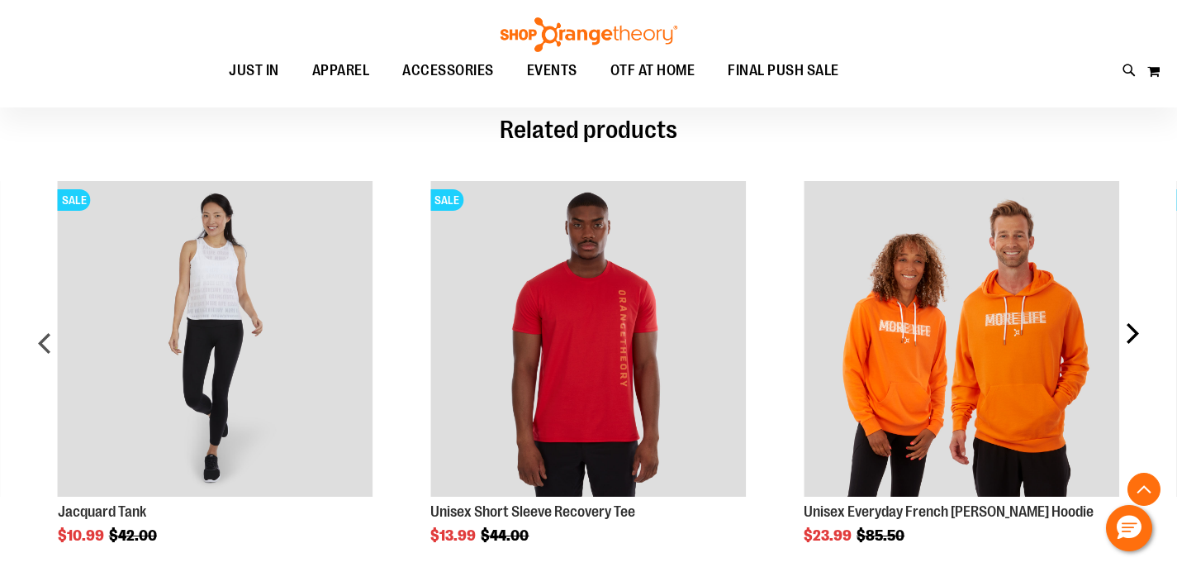
click at [1133, 335] on div "next" at bounding box center [1131, 349] width 33 height 387
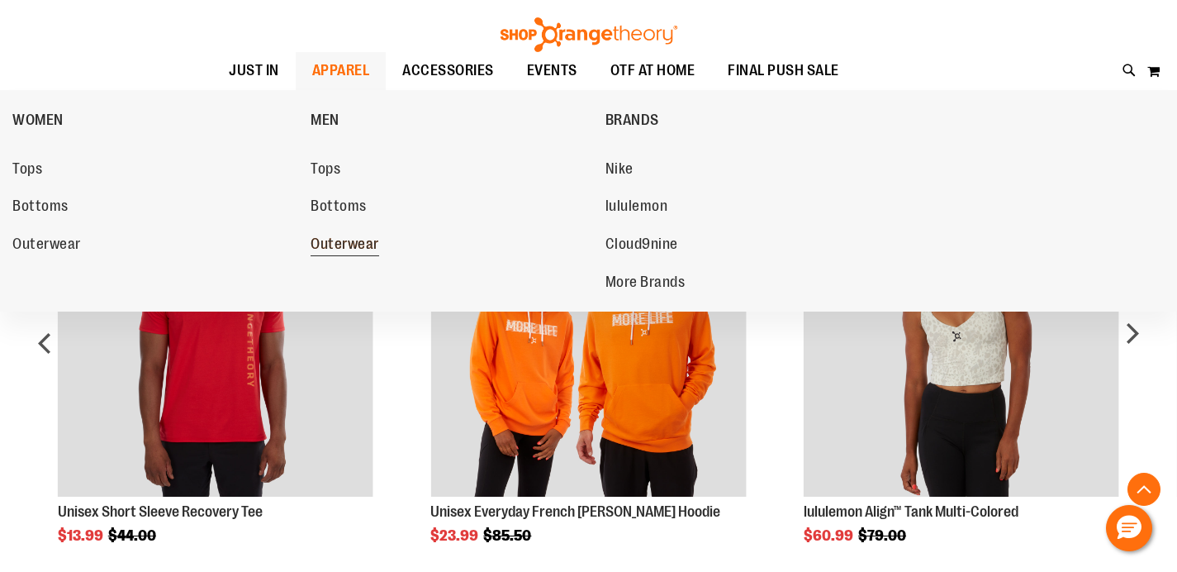
click at [330, 244] on span "Outerwear" at bounding box center [345, 245] width 69 height 21
click at [617, 170] on span "Nike" at bounding box center [620, 170] width 28 height 21
click at [622, 167] on span "Nike" at bounding box center [620, 170] width 28 height 21
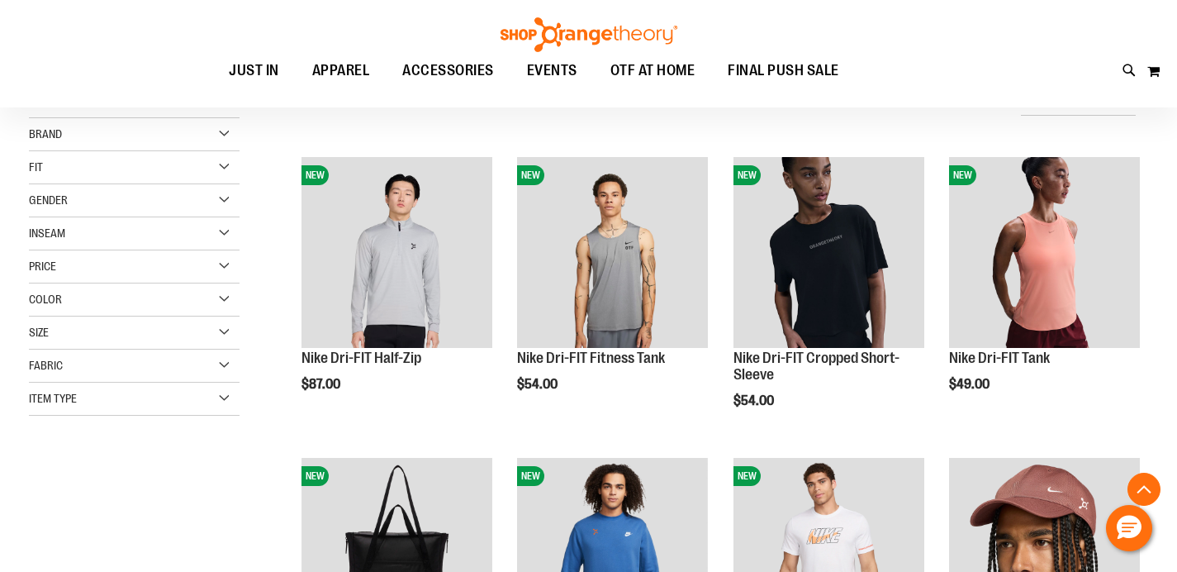
scroll to position [145, 0]
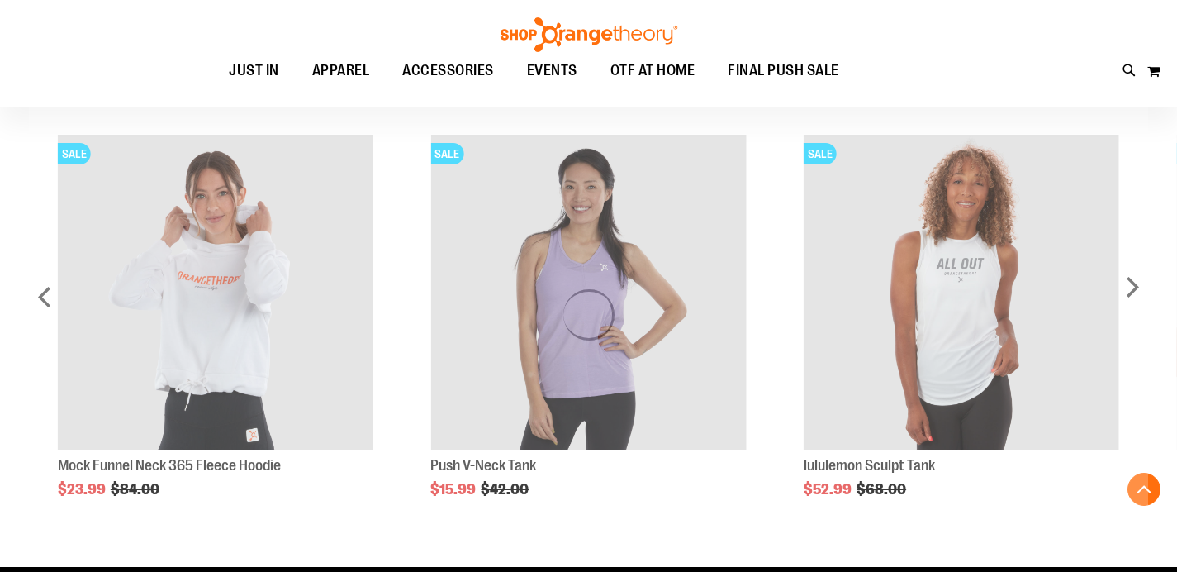
scroll to position [658, 0]
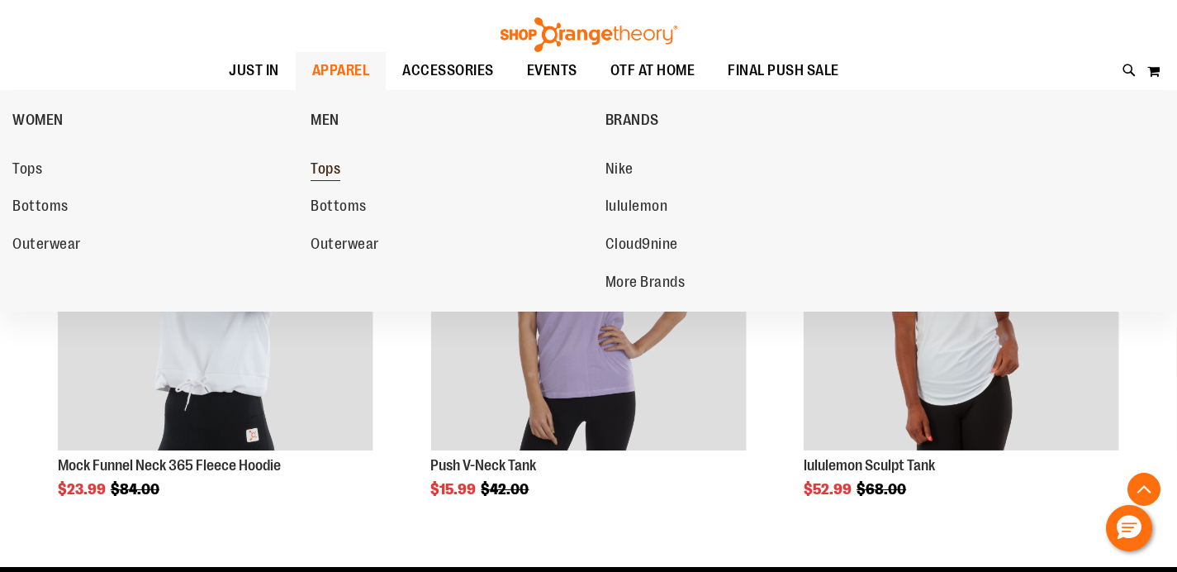
click at [328, 169] on span "Tops" at bounding box center [326, 170] width 30 height 21
click at [326, 168] on span "Tops" at bounding box center [326, 170] width 30 height 21
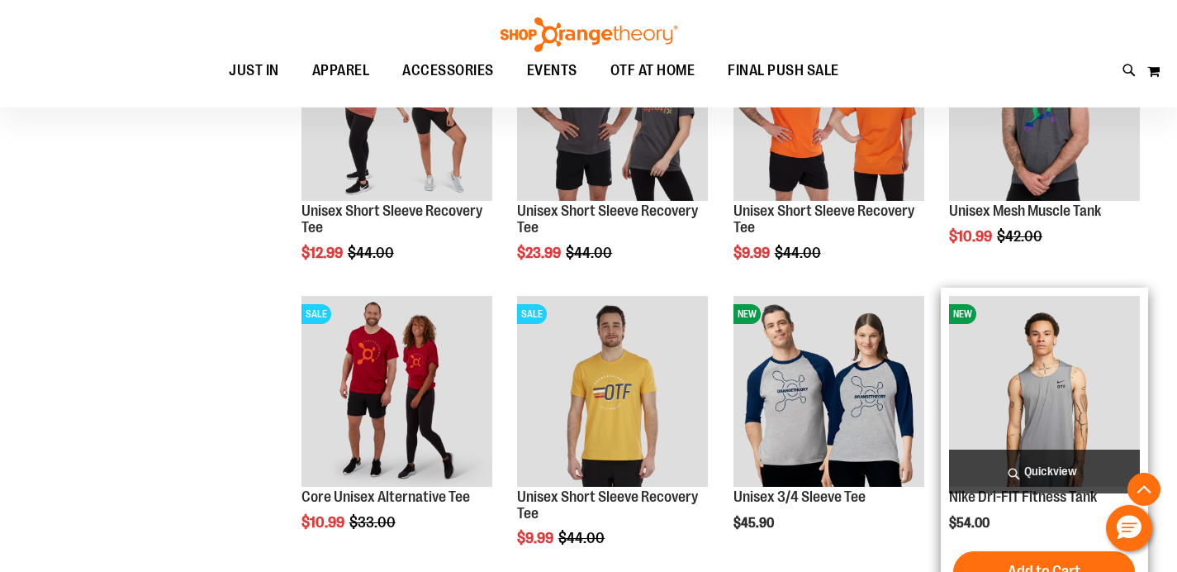
scroll to position [611, 0]
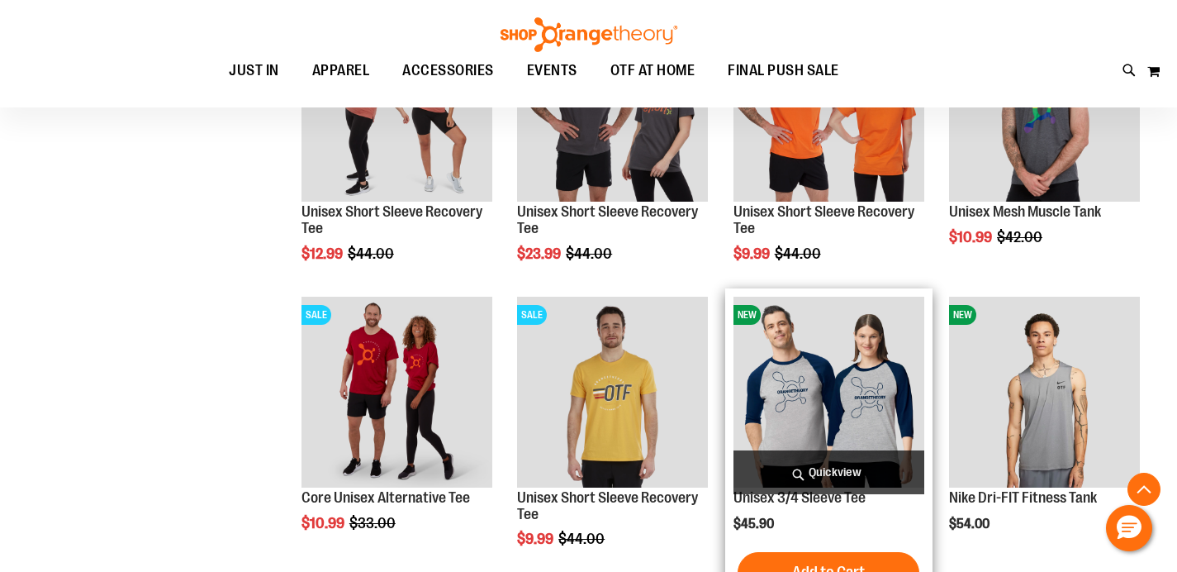
click at [839, 398] on img "product" at bounding box center [829, 392] width 191 height 191
